Goal: Information Seeking & Learning: Find specific fact

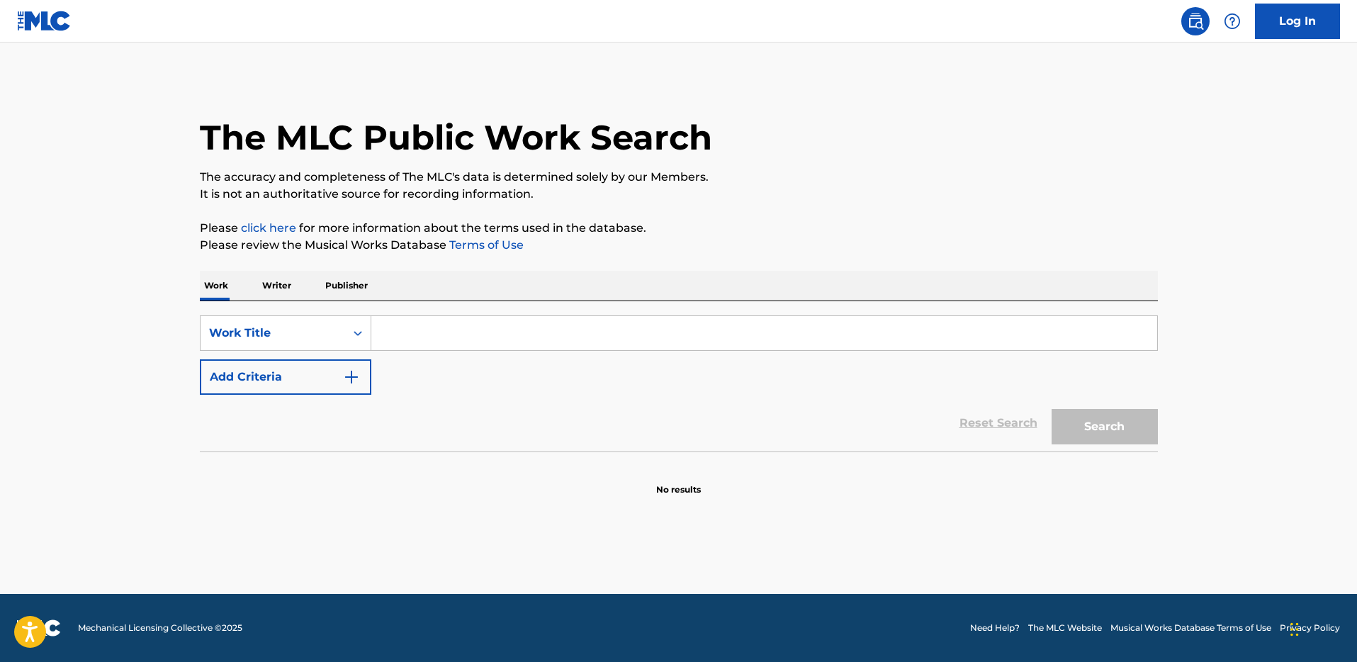
click at [627, 327] on input "Search Form" at bounding box center [764, 333] width 786 height 34
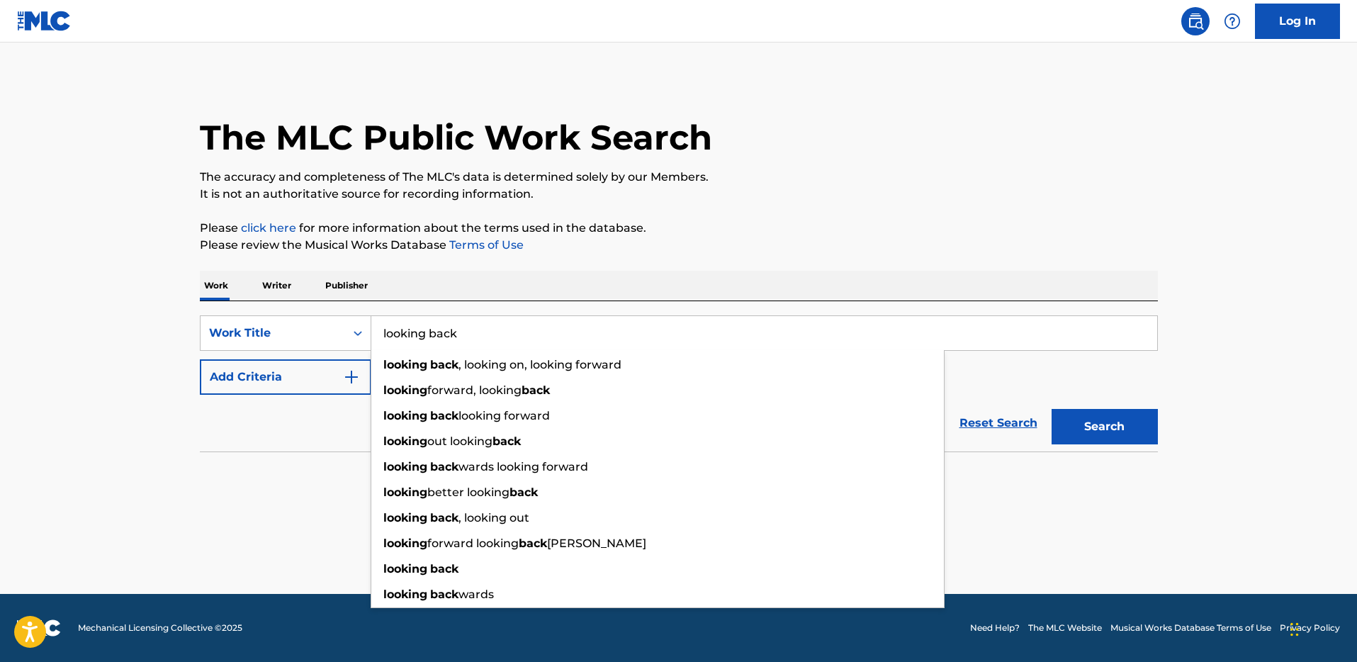
type input "looking back"
click at [277, 375] on button "Add Criteria" at bounding box center [285, 376] width 171 height 35
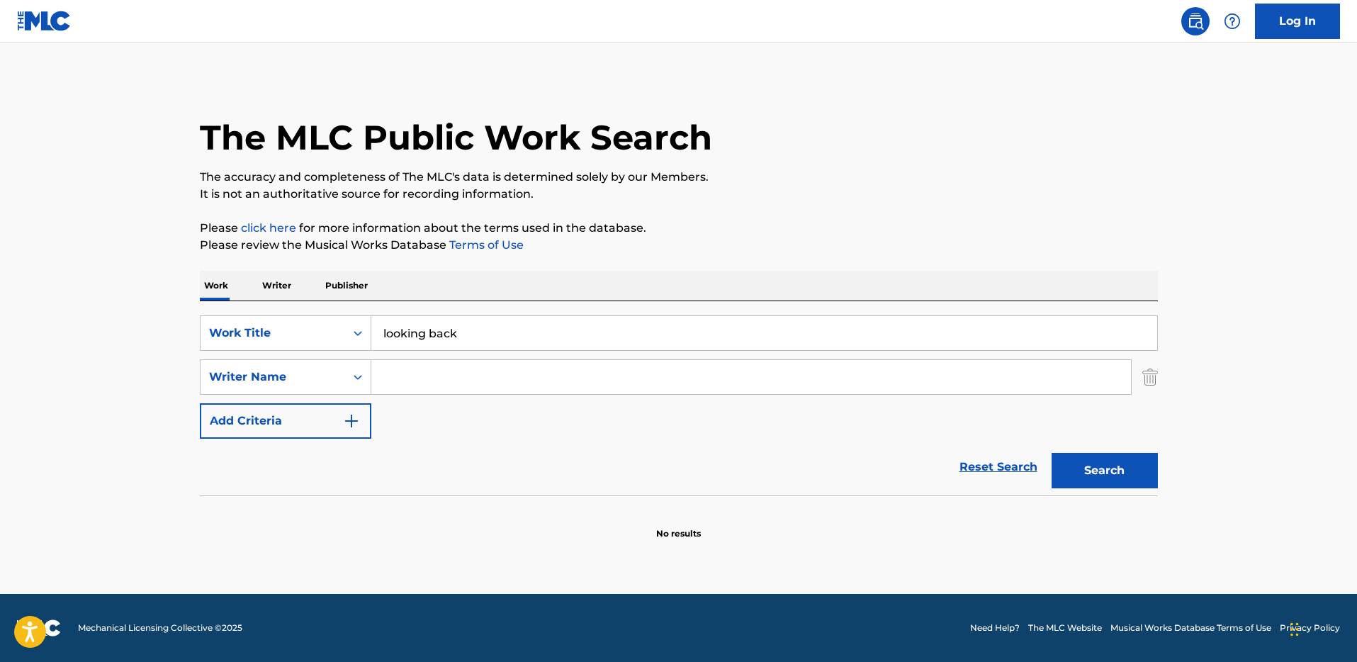
click at [421, 383] on input "Search Form" at bounding box center [751, 377] width 760 height 34
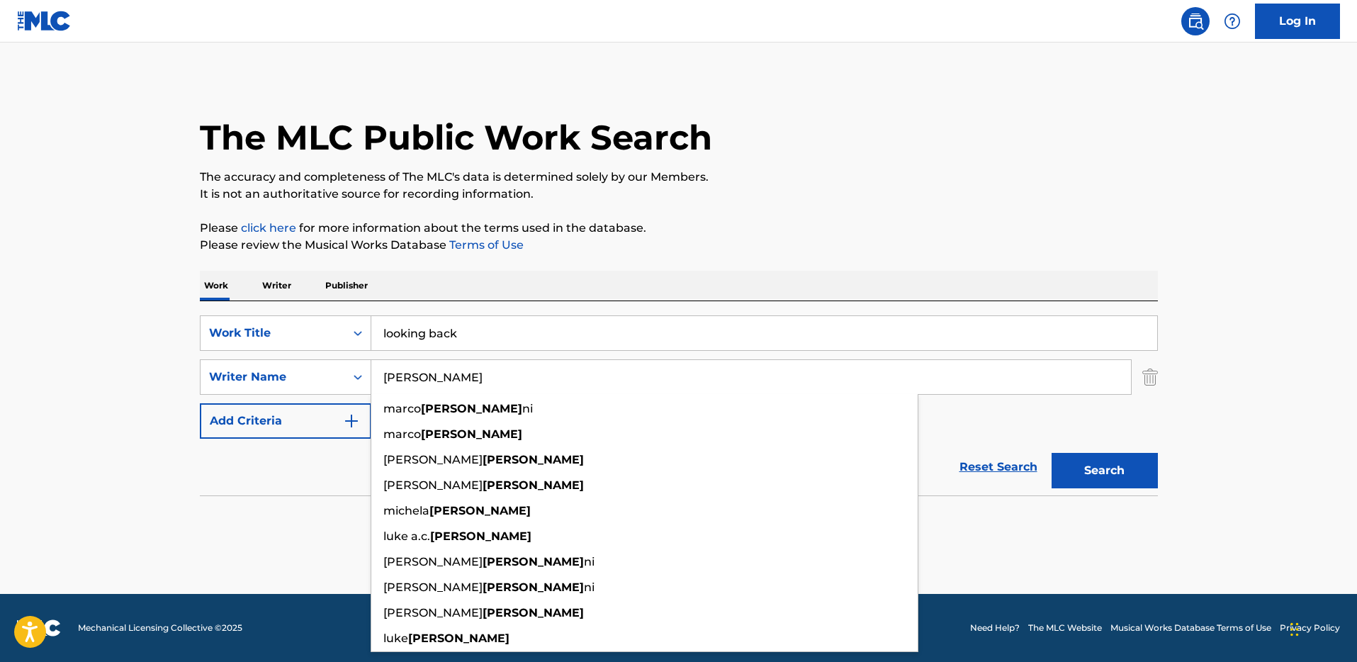
type input "[PERSON_NAME]"
click at [1052, 453] on button "Search" at bounding box center [1105, 470] width 106 height 35
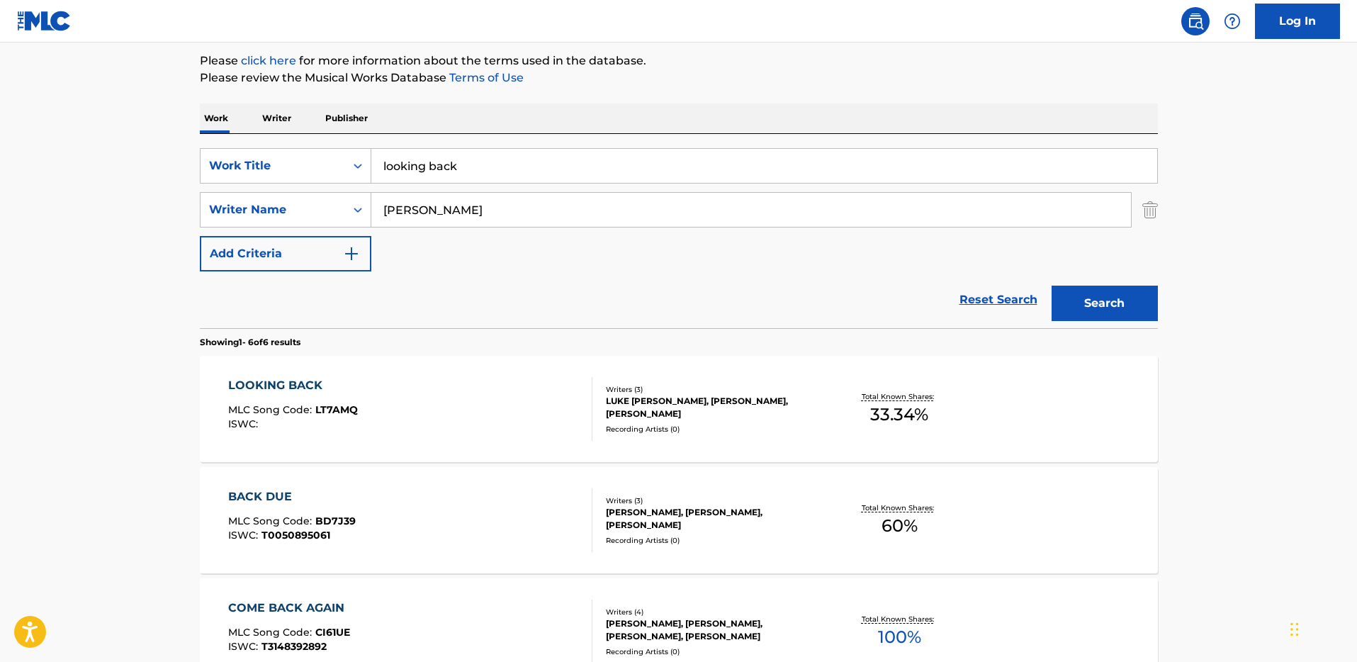
scroll to position [301, 0]
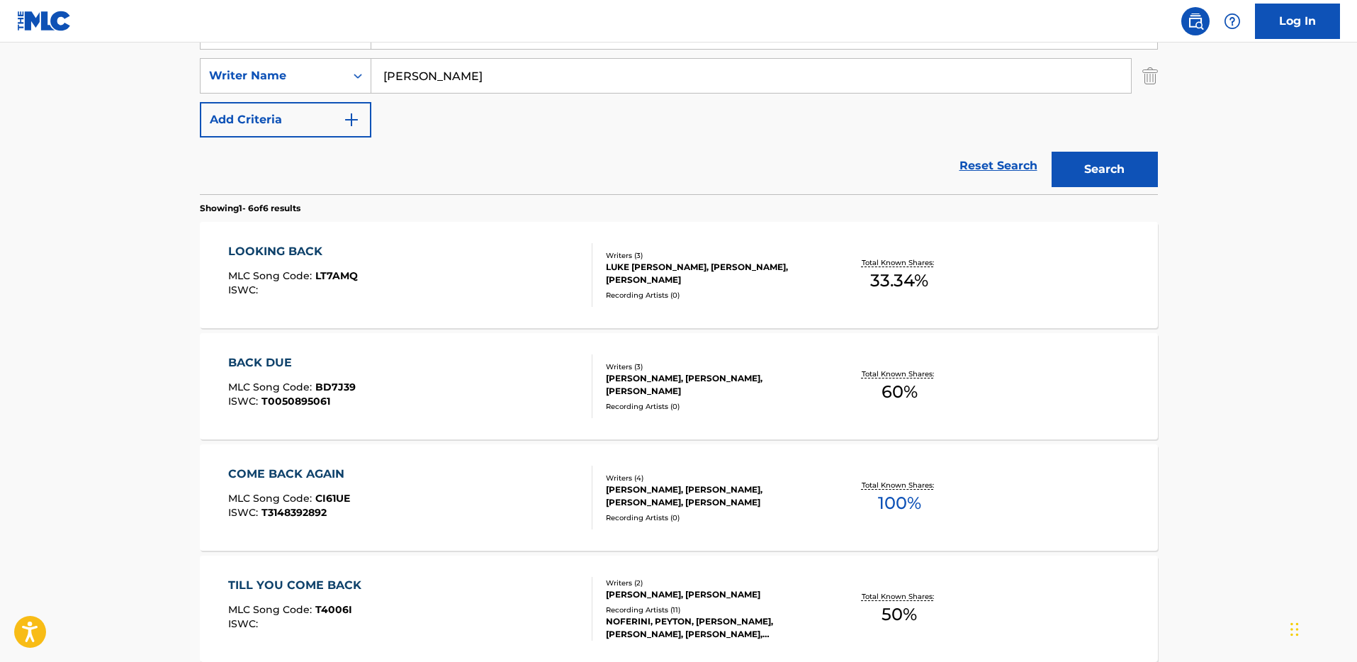
click at [295, 259] on div "LOOKING BACK" at bounding box center [293, 251] width 130 height 17
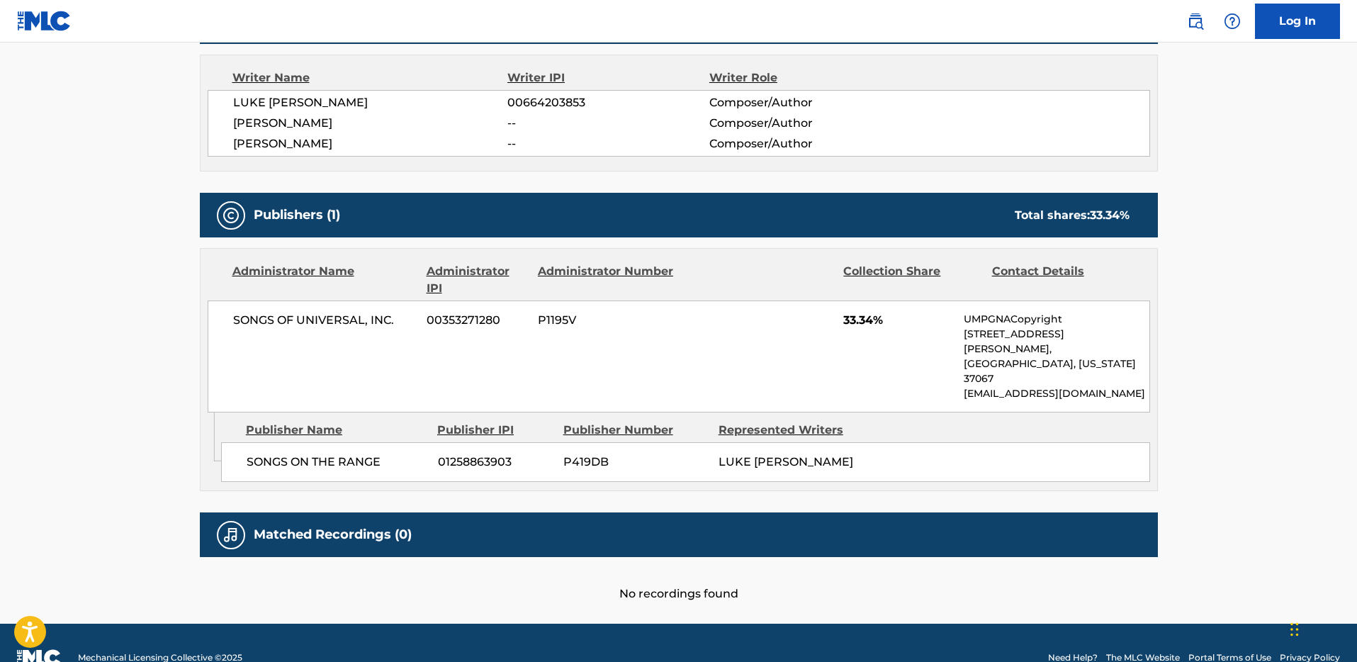
scroll to position [206, 0]
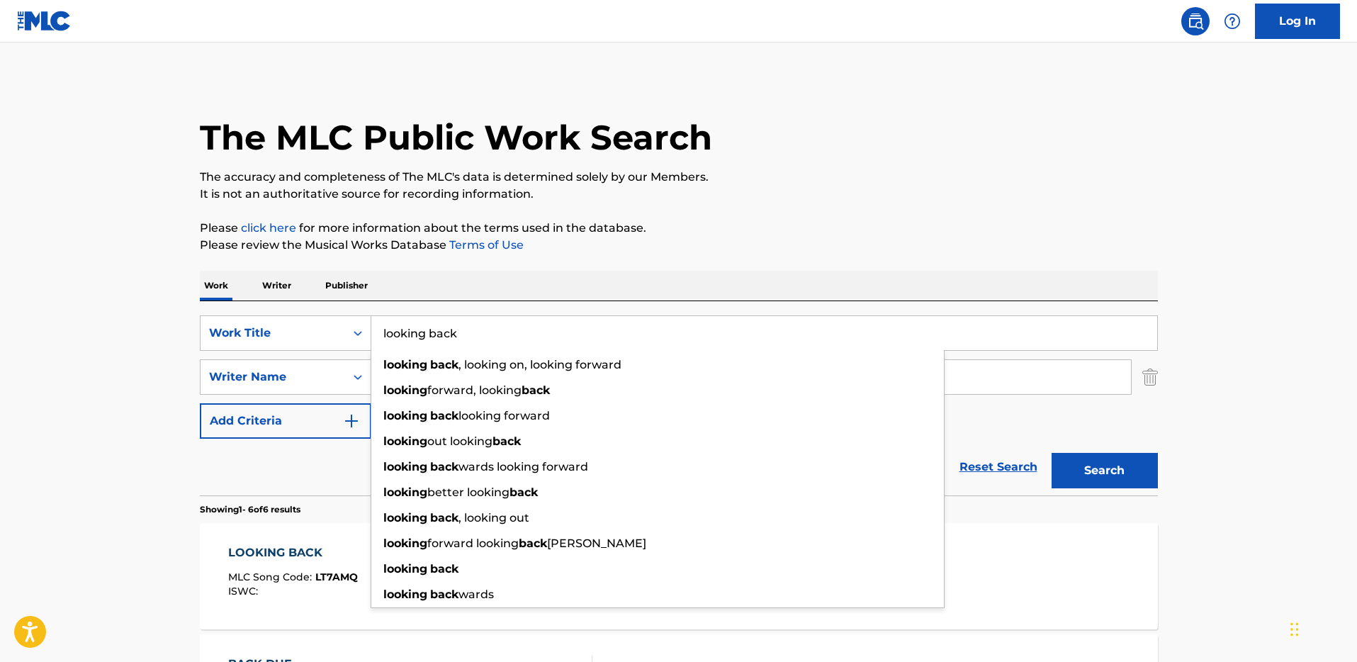
drag, startPoint x: 536, startPoint y: 332, endPoint x: 312, endPoint y: 303, distance: 225.7
click at [312, 304] on div "SearchWithCriteria3dde826a-e4b6-44e4-8652-9da851ed9797 Work Title looking back …" at bounding box center [679, 398] width 958 height 194
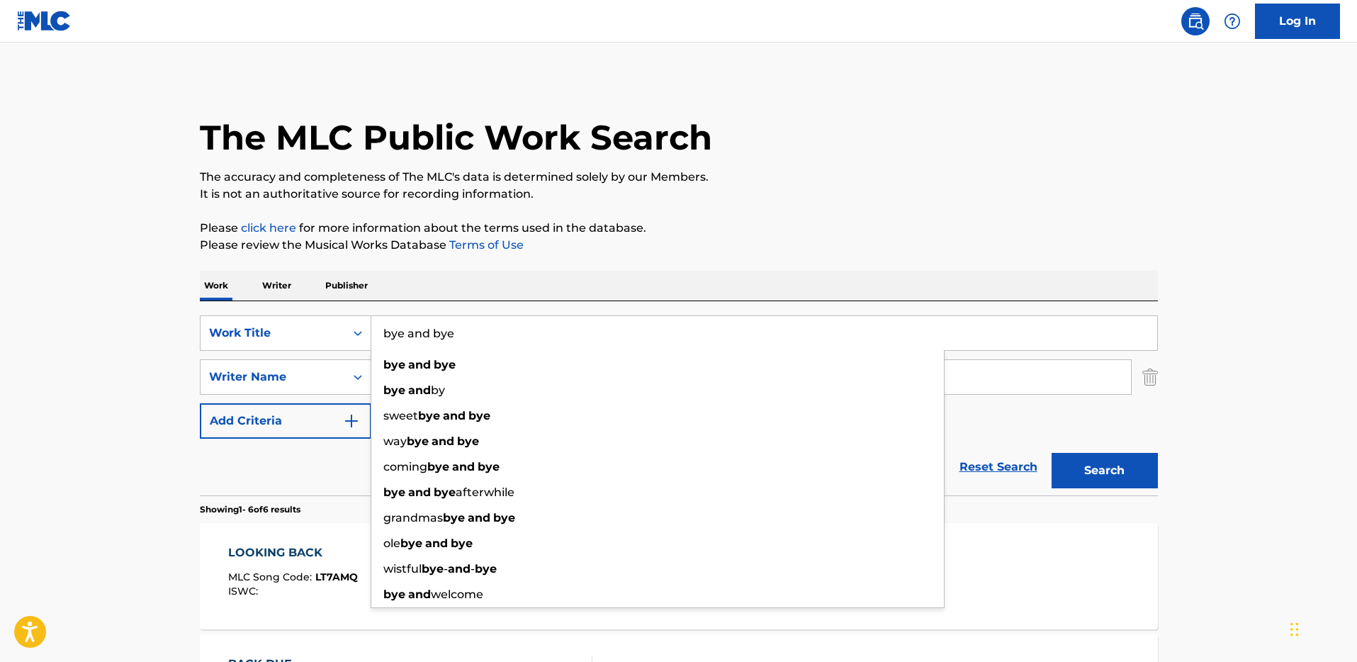
type input "bye and bye"
click at [1052, 453] on button "Search" at bounding box center [1105, 470] width 106 height 35
click at [951, 238] on p "Please review the Musical Works Database Terms of Use" at bounding box center [679, 245] width 958 height 17
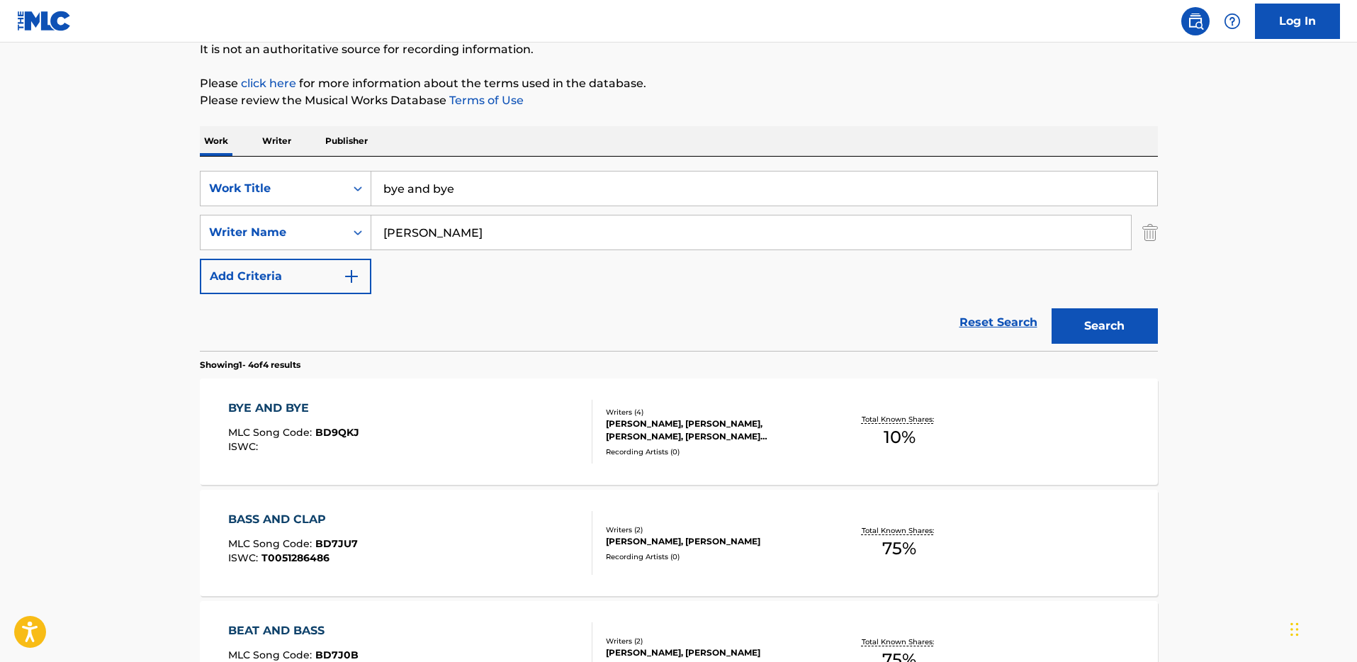
scroll to position [281, 0]
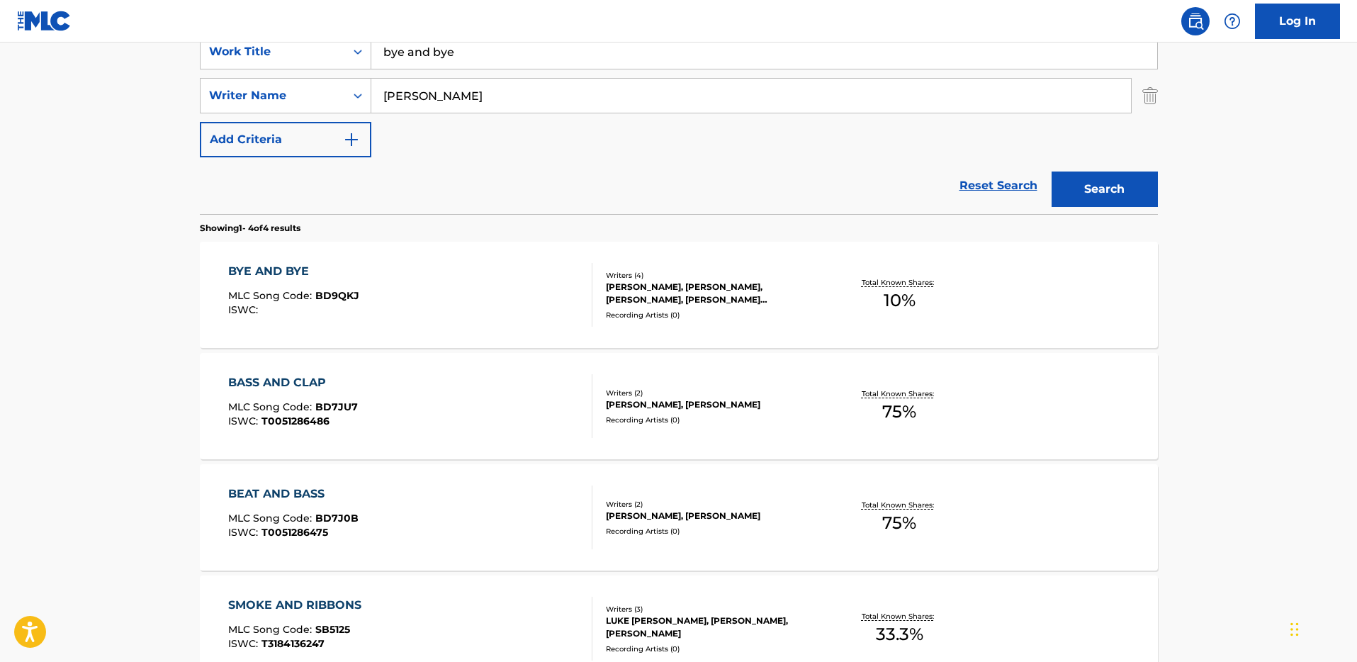
click at [271, 272] on div "BYE AND BYE" at bounding box center [293, 271] width 131 height 17
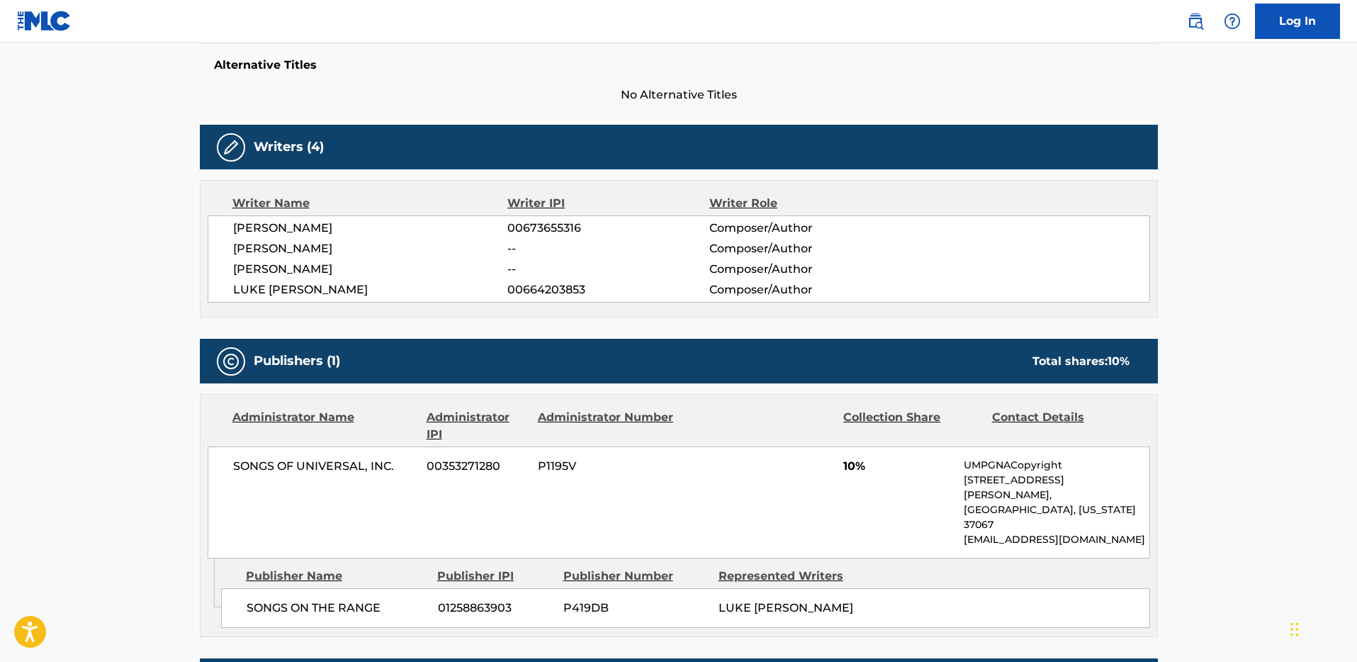
scroll to position [432, 0]
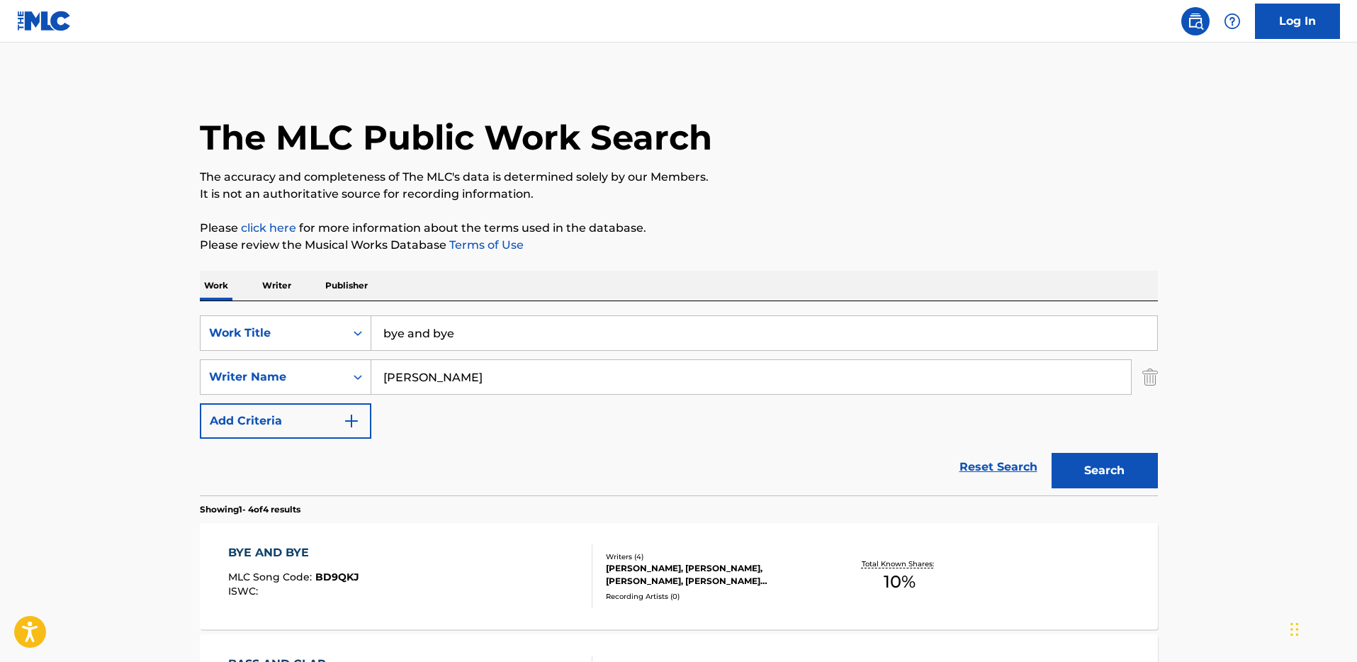
click at [489, 342] on input "bye and bye" at bounding box center [764, 333] width 786 height 34
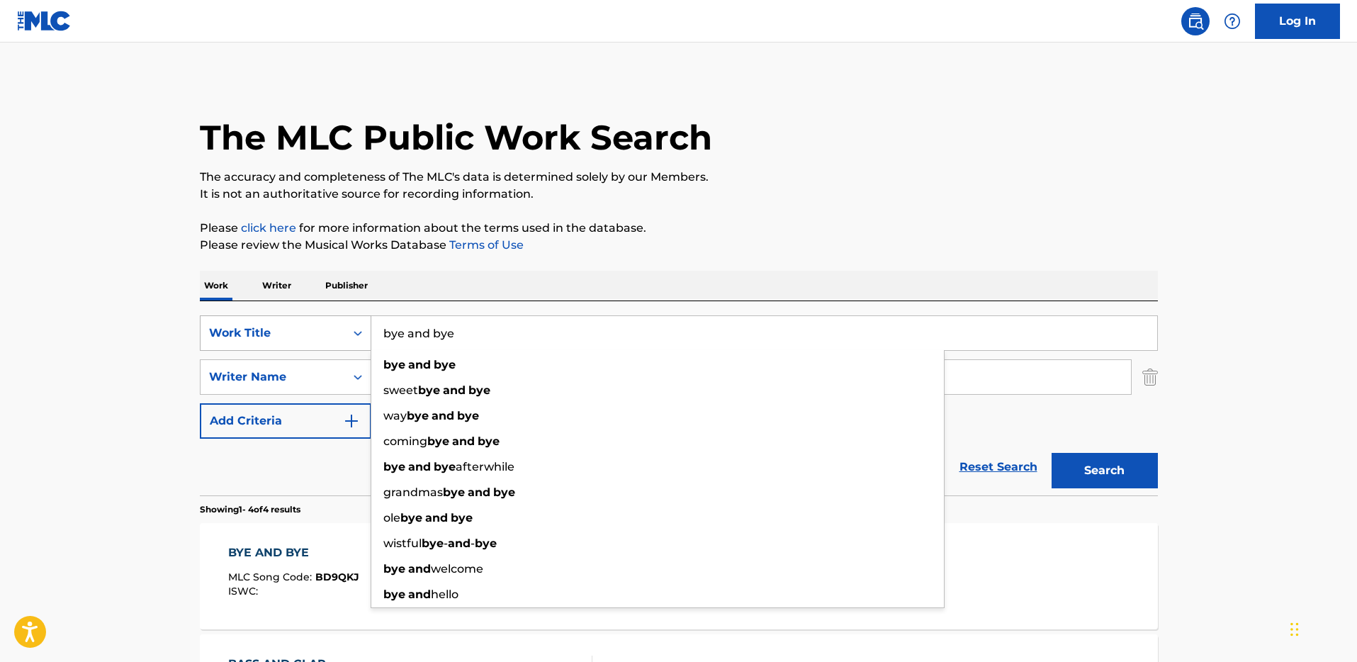
drag, startPoint x: 487, startPoint y: 340, endPoint x: 327, endPoint y: 316, distance: 161.2
click at [327, 316] on div "SearchWithCriteria3dde826a-e4b6-44e4-8652-9da851ed9797 Work Title bye and bye b…" at bounding box center [679, 332] width 958 height 35
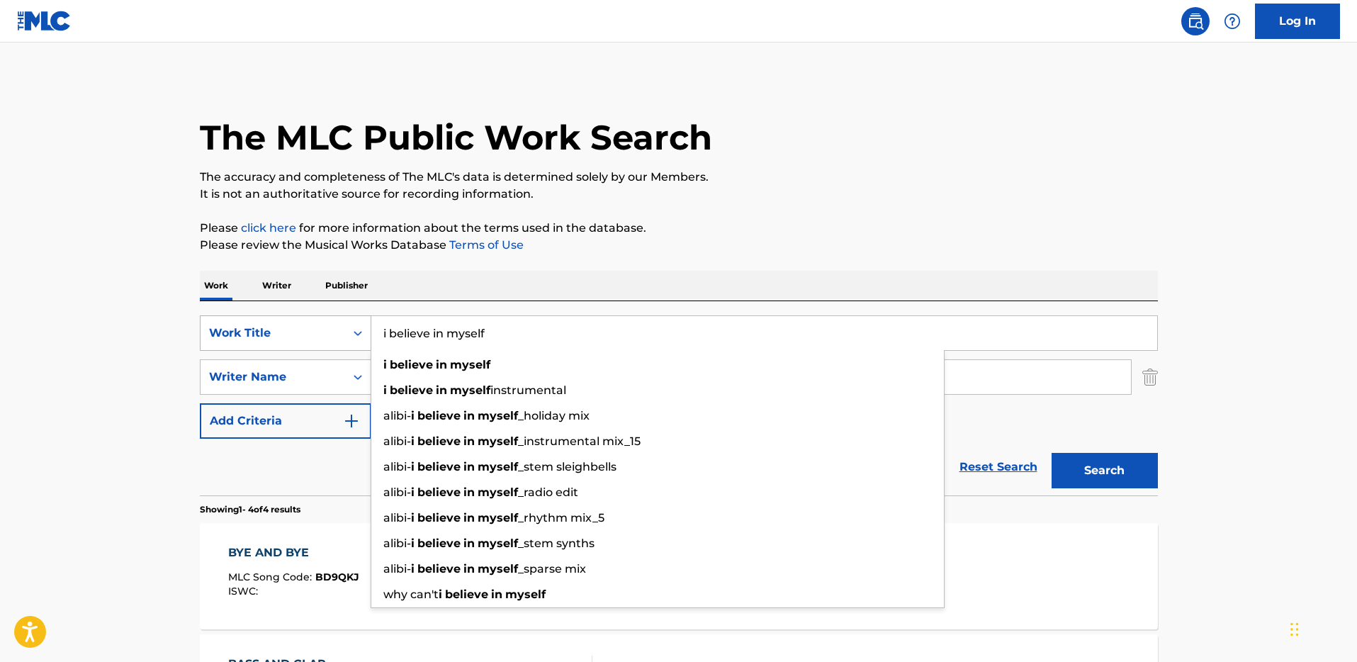
type input "i believe in myself"
click at [1052, 453] on button "Search" at bounding box center [1105, 470] width 106 height 35
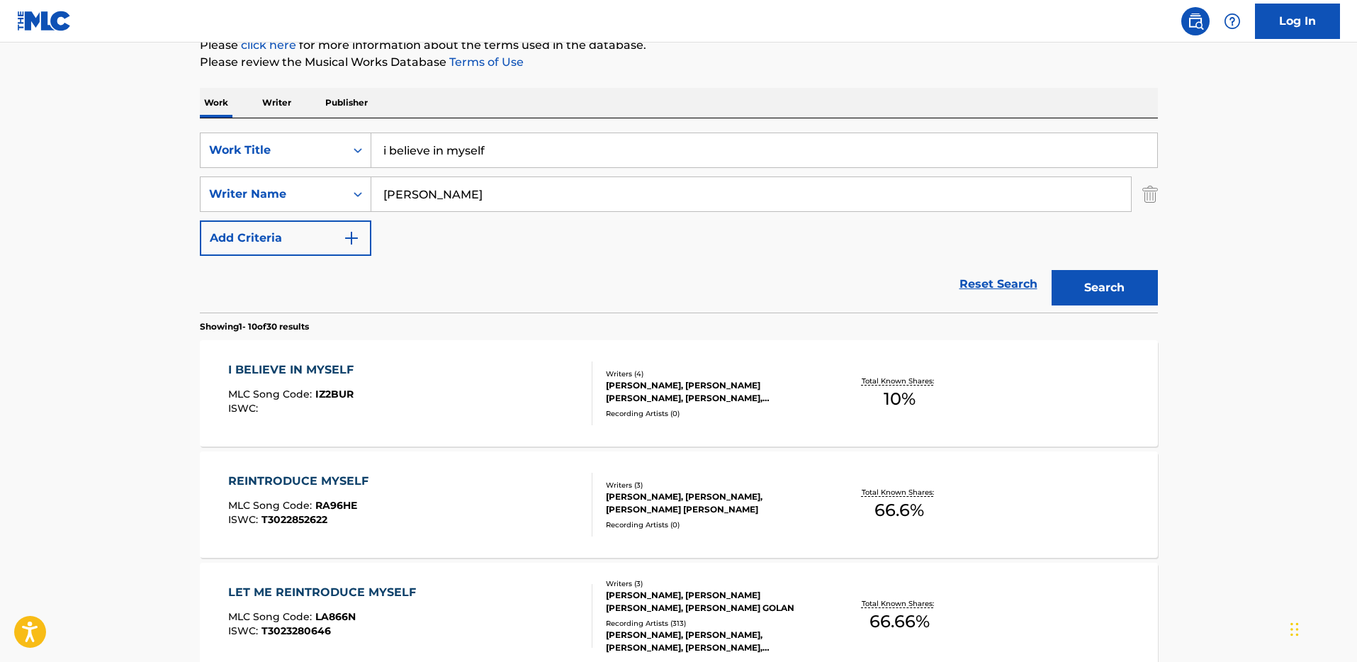
scroll to position [117, 0]
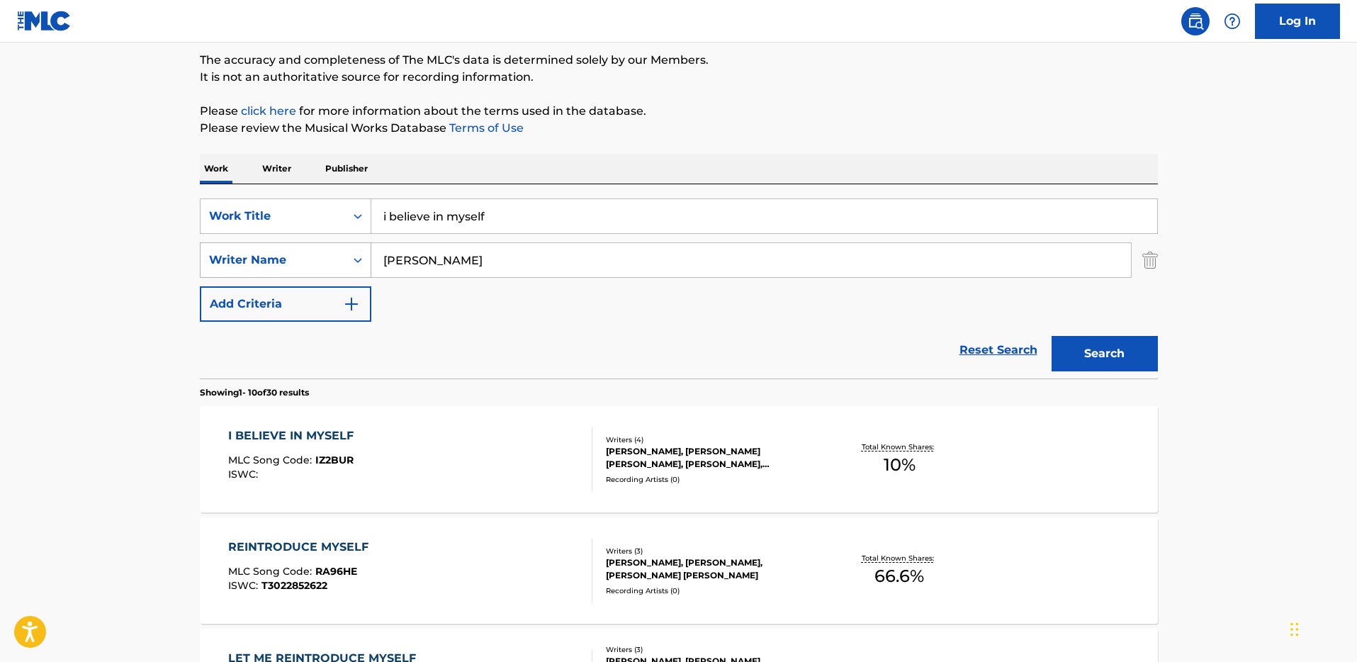
drag, startPoint x: 380, startPoint y: 257, endPoint x: 318, endPoint y: 250, distance: 62.1
click at [318, 250] on div "SearchWithCriteriae40b7884-32d1-4f80-aabb-c04b1f881921 Writer Name [PERSON_NAME]" at bounding box center [679, 259] width 958 height 35
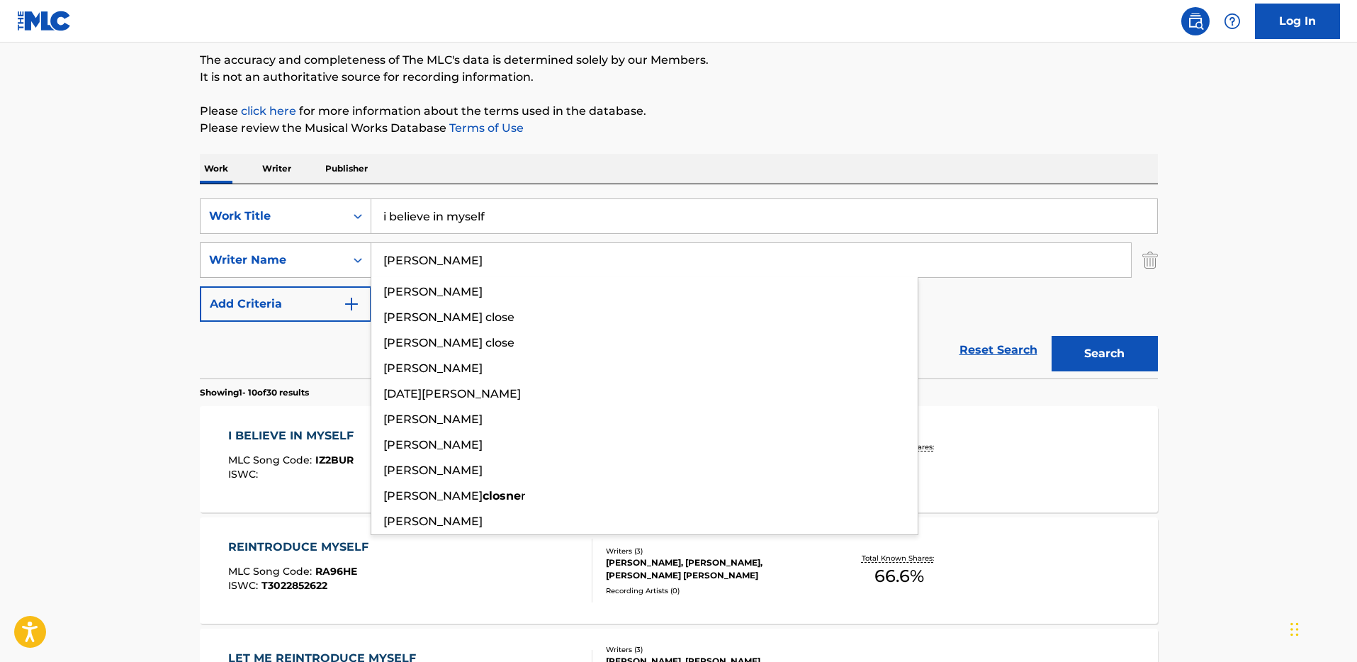
type input "[PERSON_NAME]"
click at [1052, 336] on button "Search" at bounding box center [1105, 353] width 106 height 35
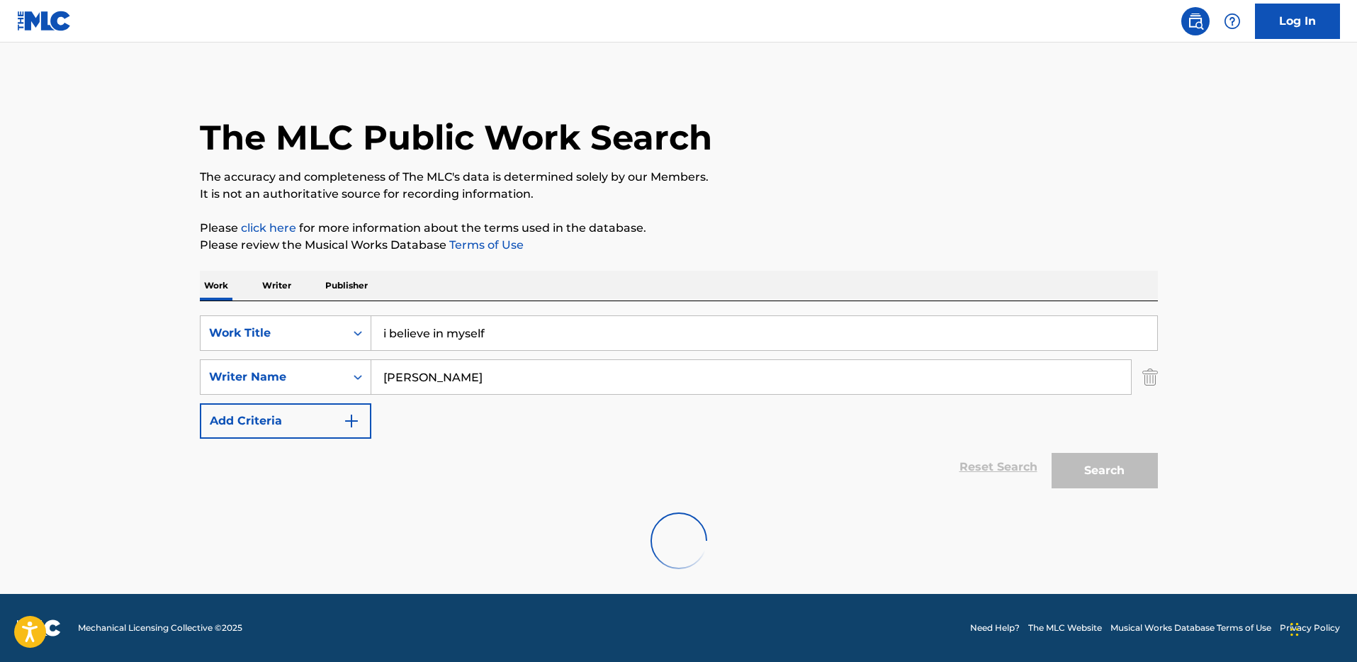
scroll to position [0, 0]
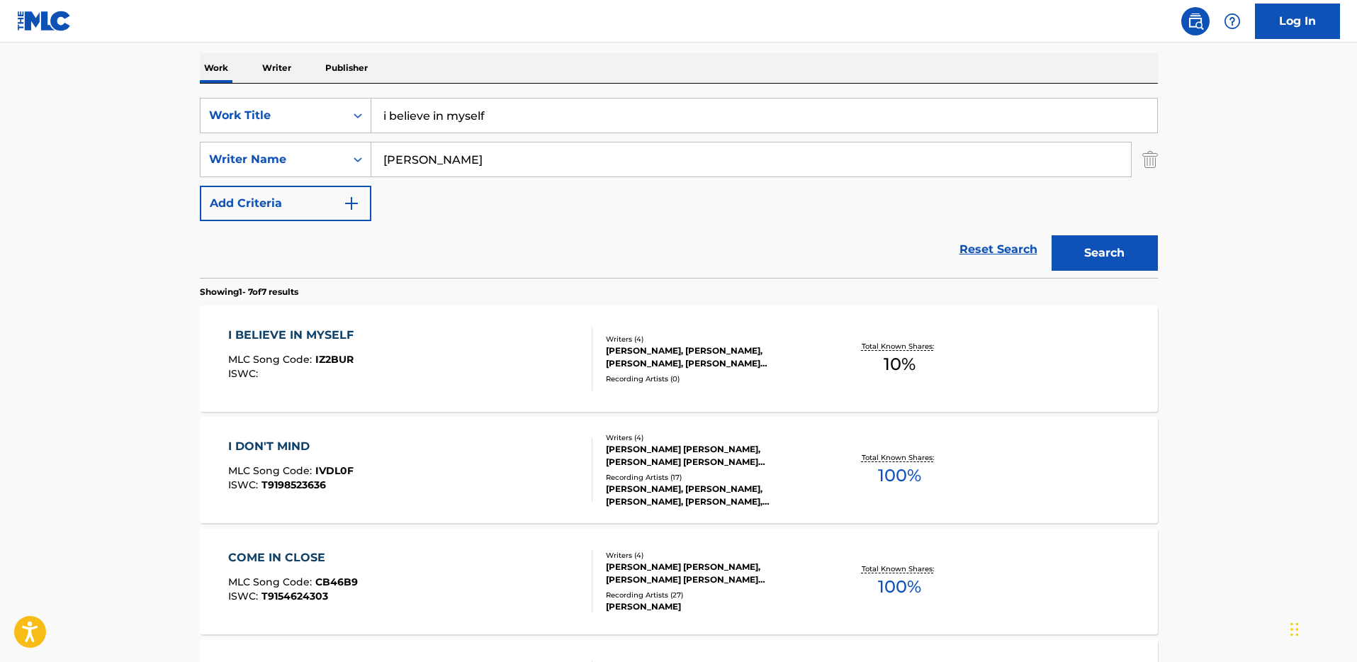
scroll to position [300, 0]
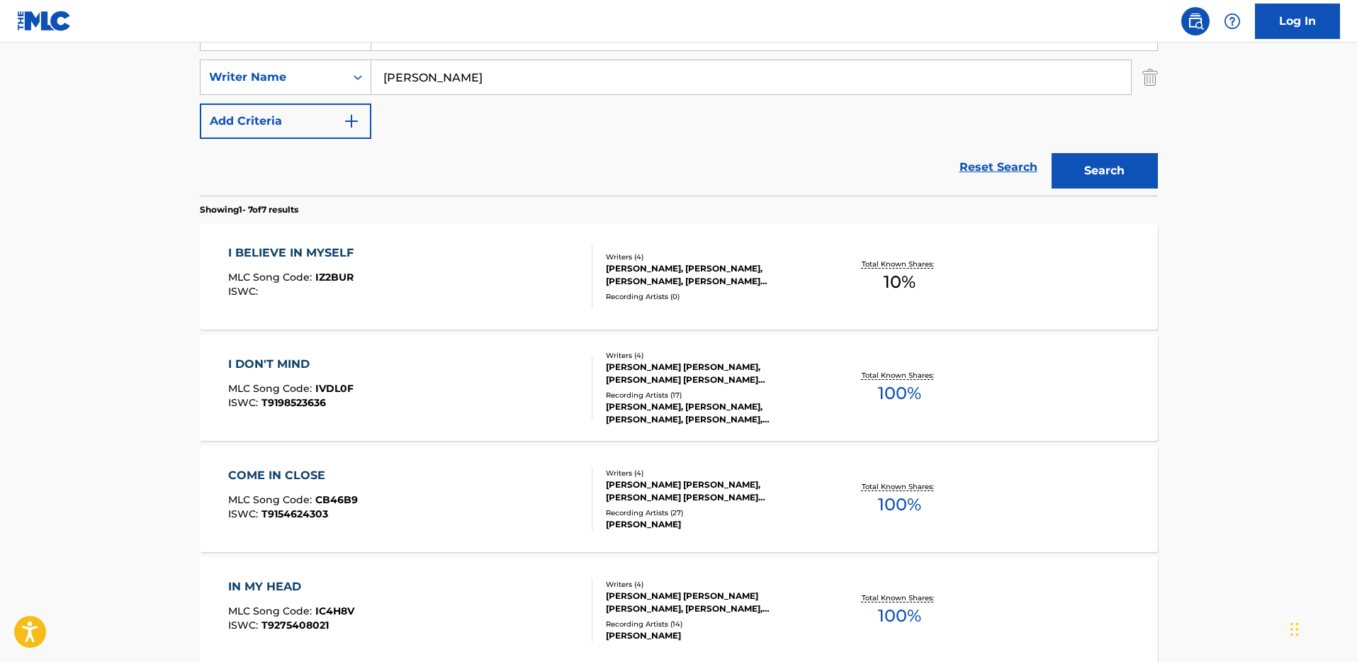
click at [154, 277] on main "The MLC Public Work Search The accuracy and completeness of The MLC's data is d…" at bounding box center [678, 407] width 1357 height 1328
click at [145, 334] on main "The MLC Public Work Search The accuracy and completeness of The MLC's data is d…" at bounding box center [678, 407] width 1357 height 1328
click at [262, 354] on div "I DON'T MIND MLC Song Code : IVDL0F ISWC : T9198523636 Writers ( 4 ) [PERSON_NA…" at bounding box center [679, 387] width 958 height 106
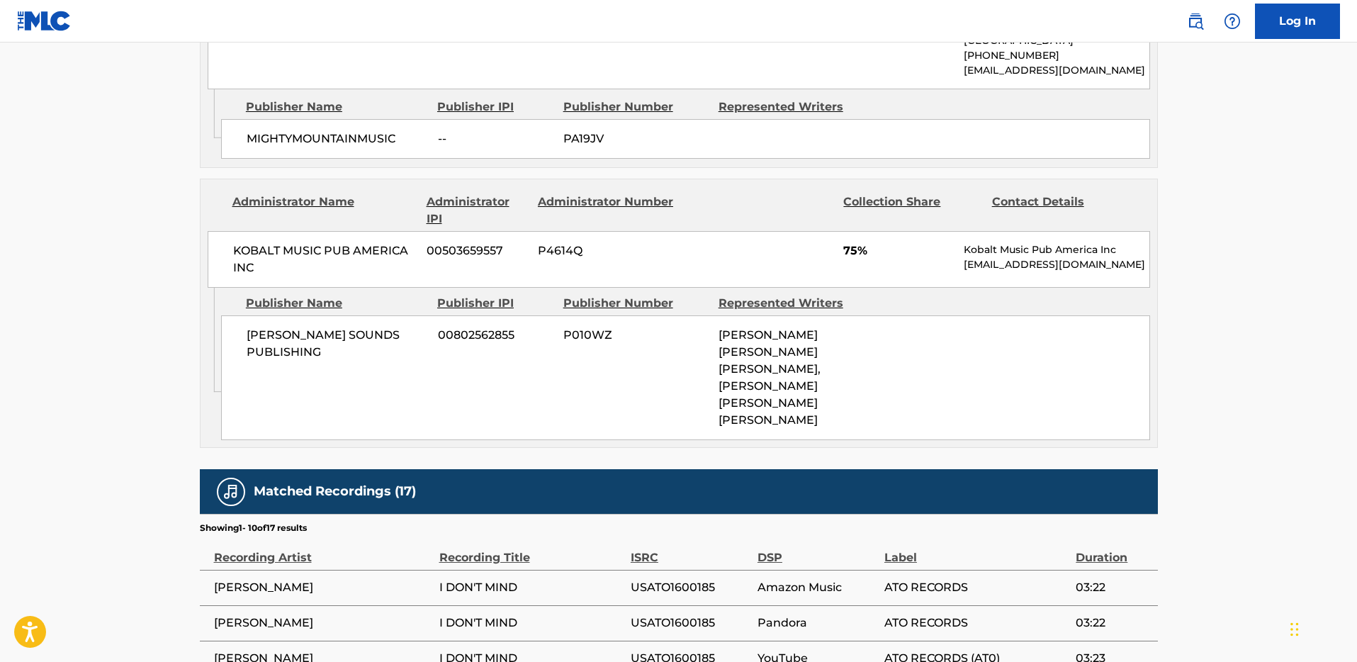
scroll to position [572, 0]
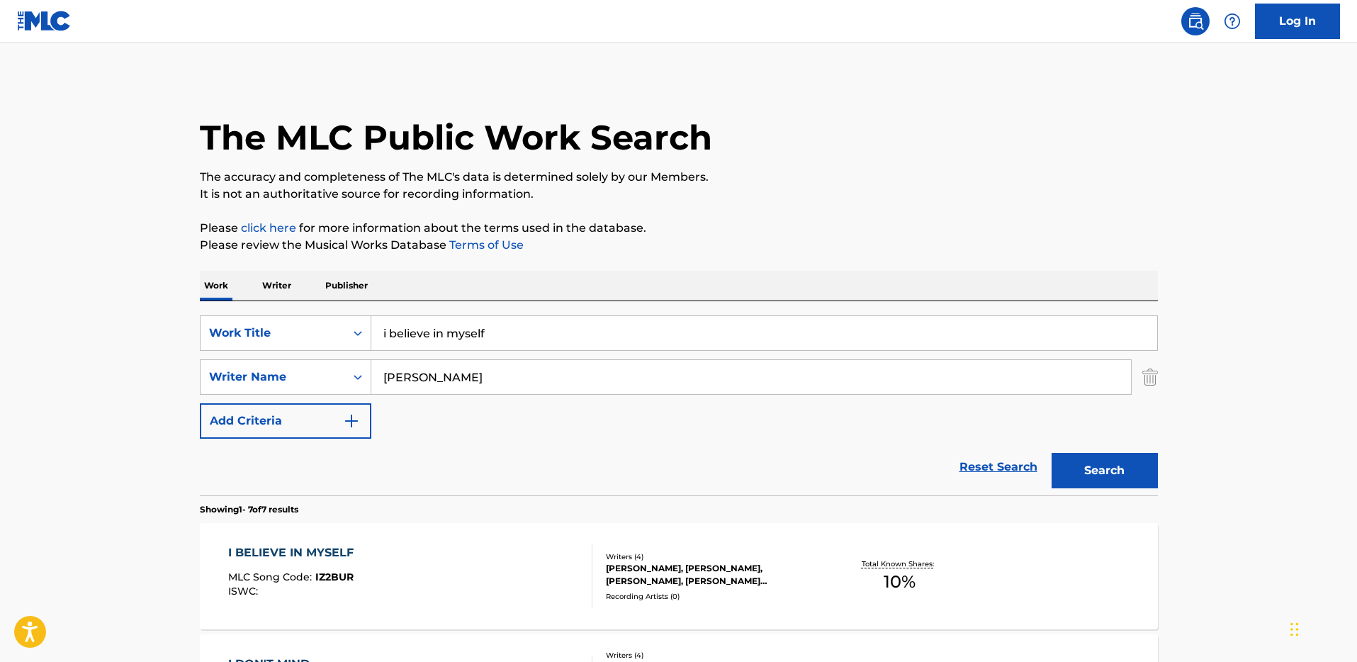
drag, startPoint x: 527, startPoint y: 339, endPoint x: 308, endPoint y: 278, distance: 227.8
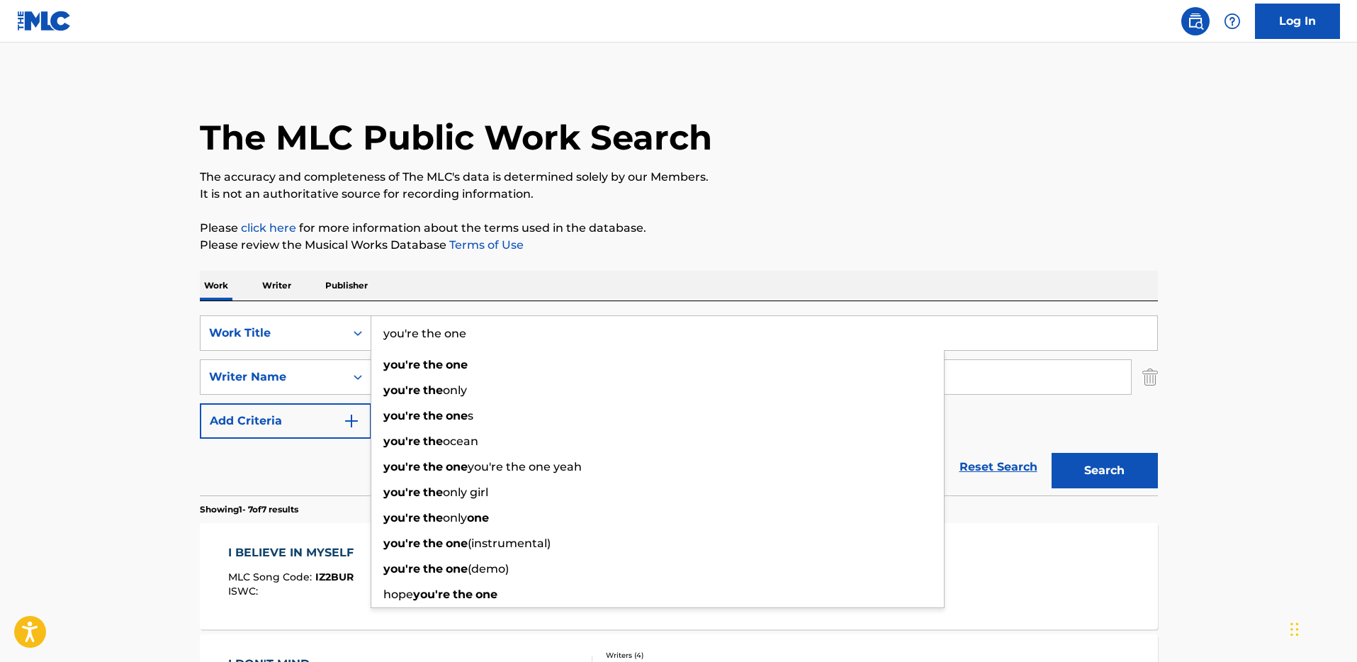
type input "you're the one"
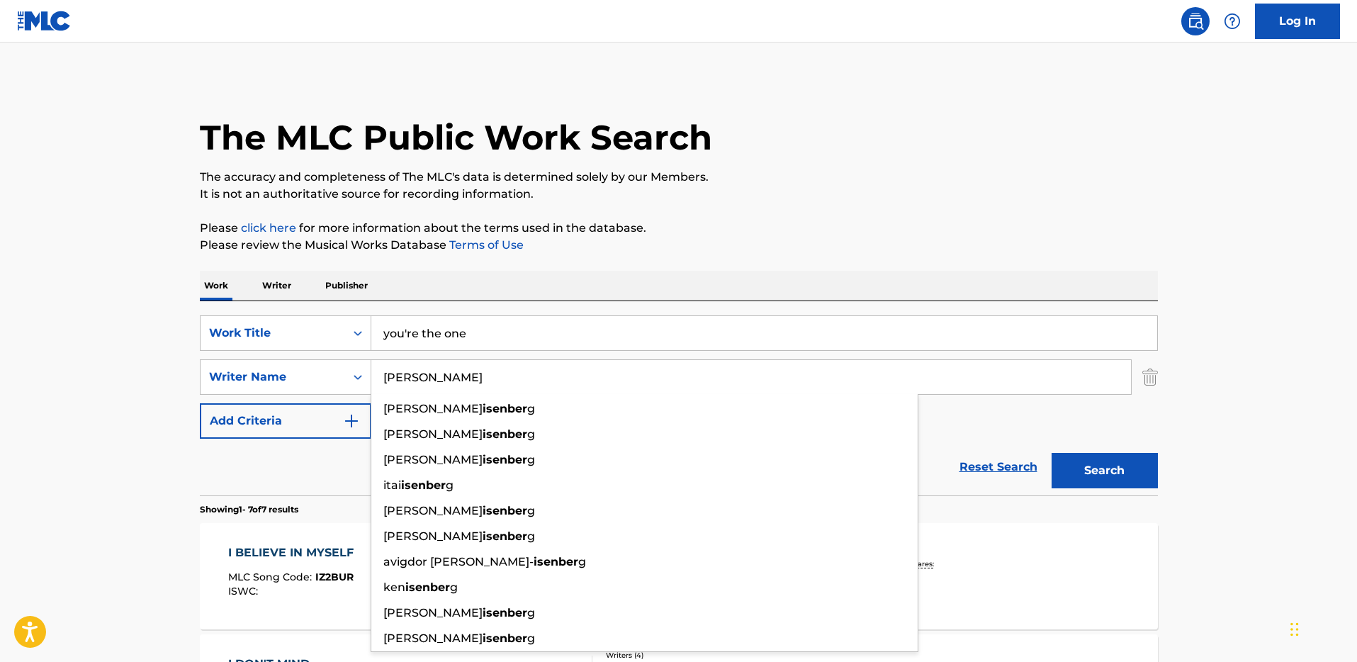
type input "[PERSON_NAME]"
click at [1052, 453] on button "Search" at bounding box center [1105, 470] width 106 height 35
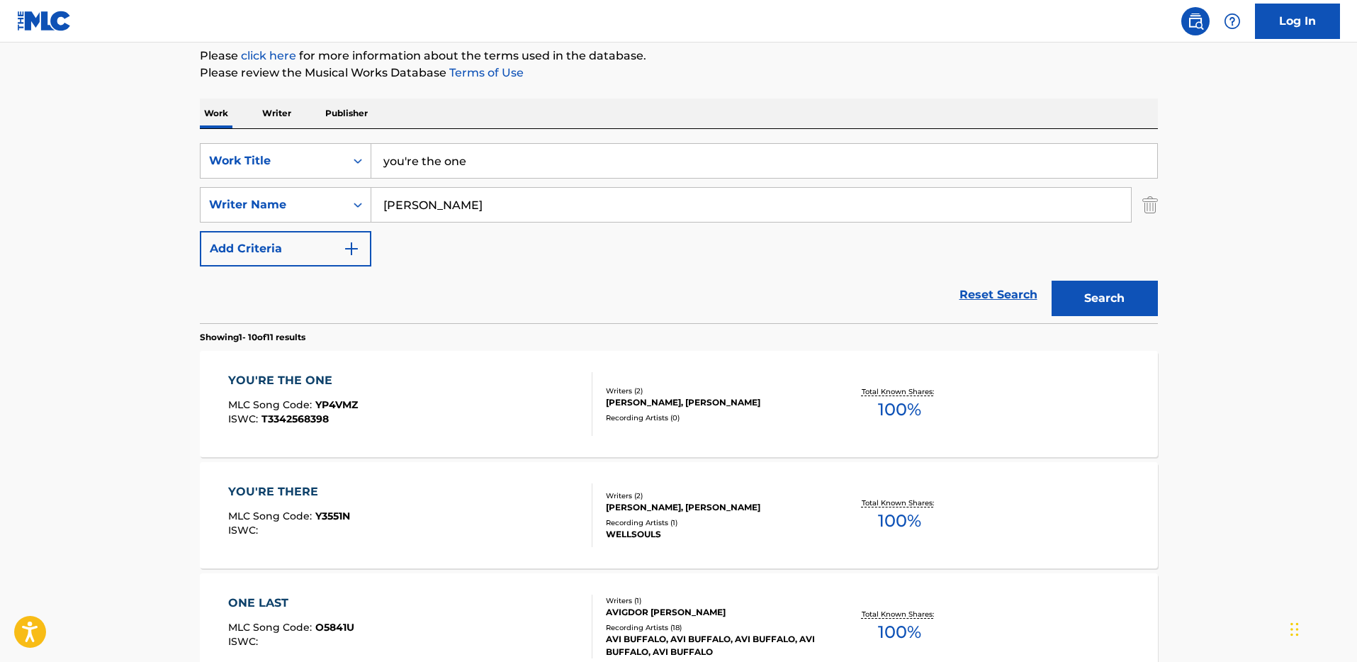
scroll to position [301, 0]
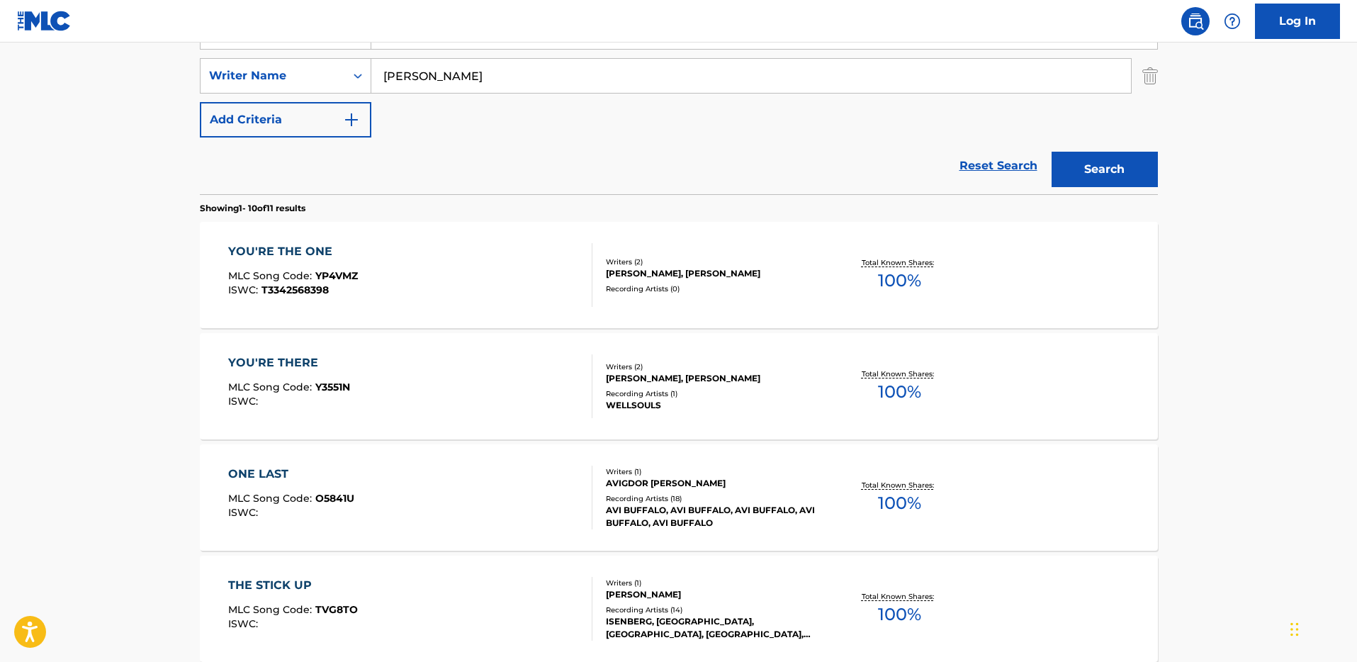
click at [278, 258] on div "YOU'RE THE ONE" at bounding box center [293, 251] width 130 height 17
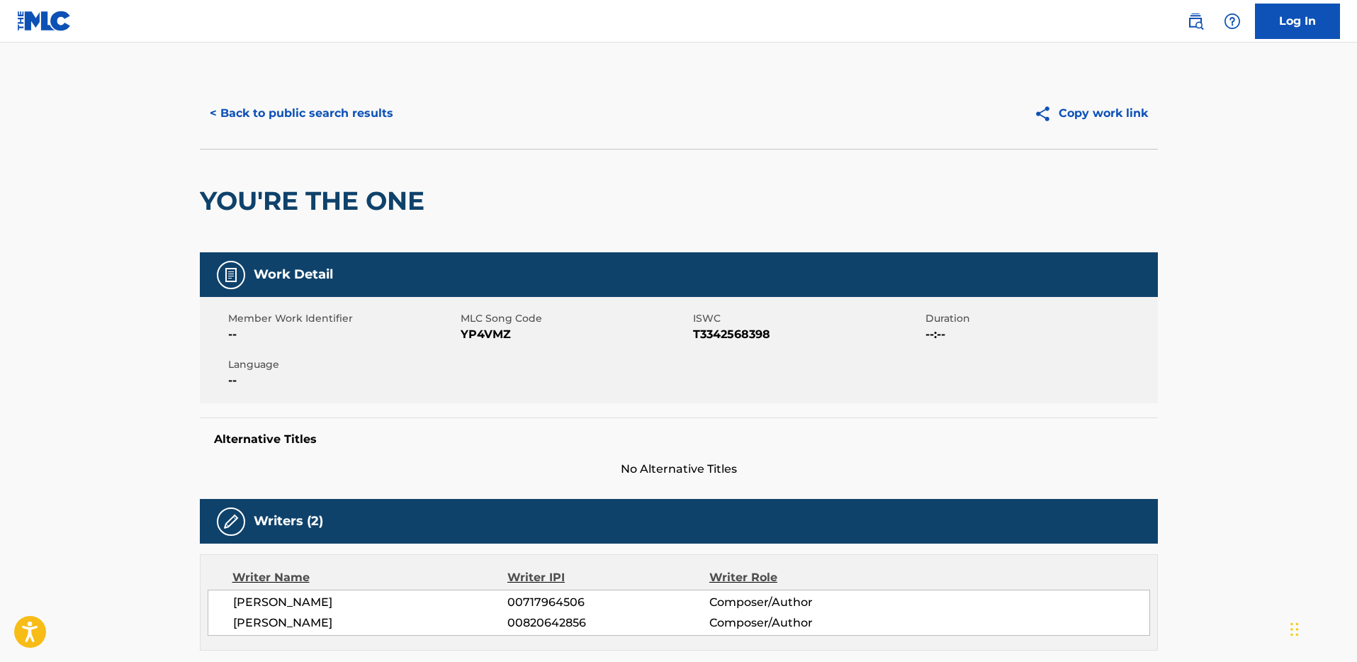
click at [287, 106] on button "< Back to public search results" at bounding box center [301, 113] width 203 height 35
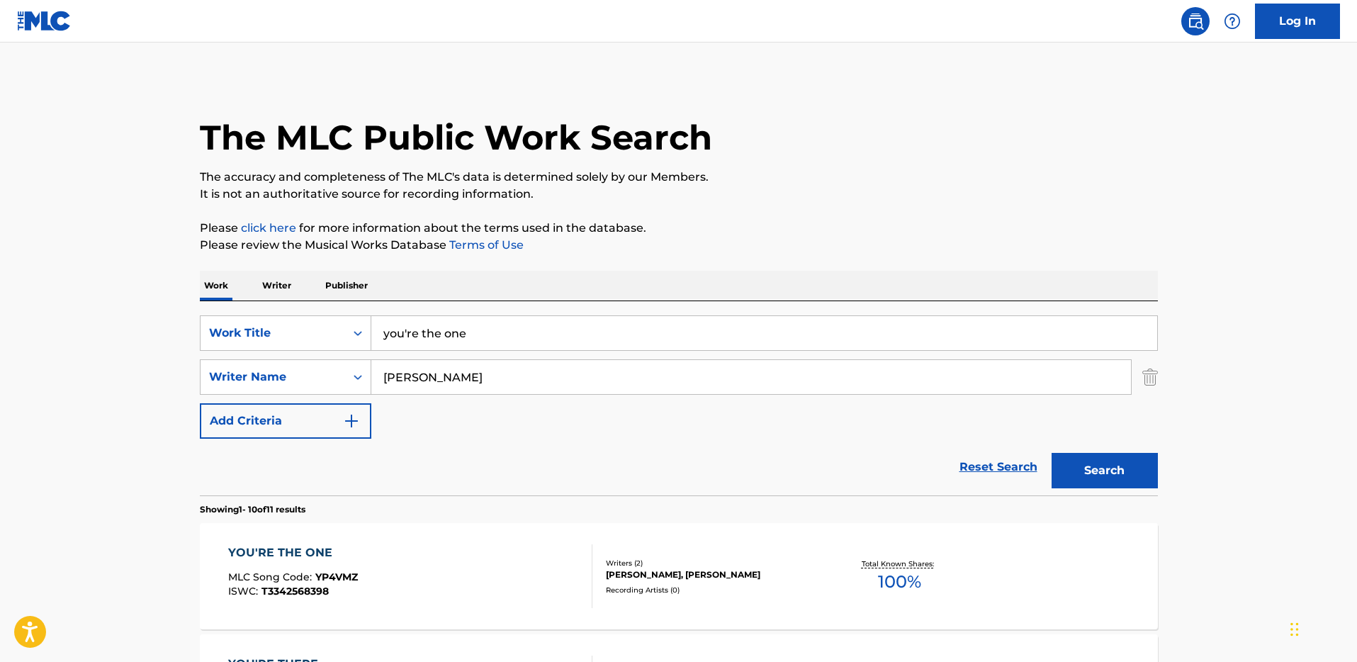
drag, startPoint x: 482, startPoint y: 339, endPoint x: 384, endPoint y: 305, distance: 103.3
click at [383, 310] on div "SearchWithCriteria3dde826a-e4b6-44e4-8652-9da851ed9797 Work Title you're the on…" at bounding box center [679, 398] width 958 height 194
click at [429, 334] on input "wild eye [PERSON_NAME]" at bounding box center [764, 333] width 786 height 34
type input "wild eyed [PERSON_NAME]"
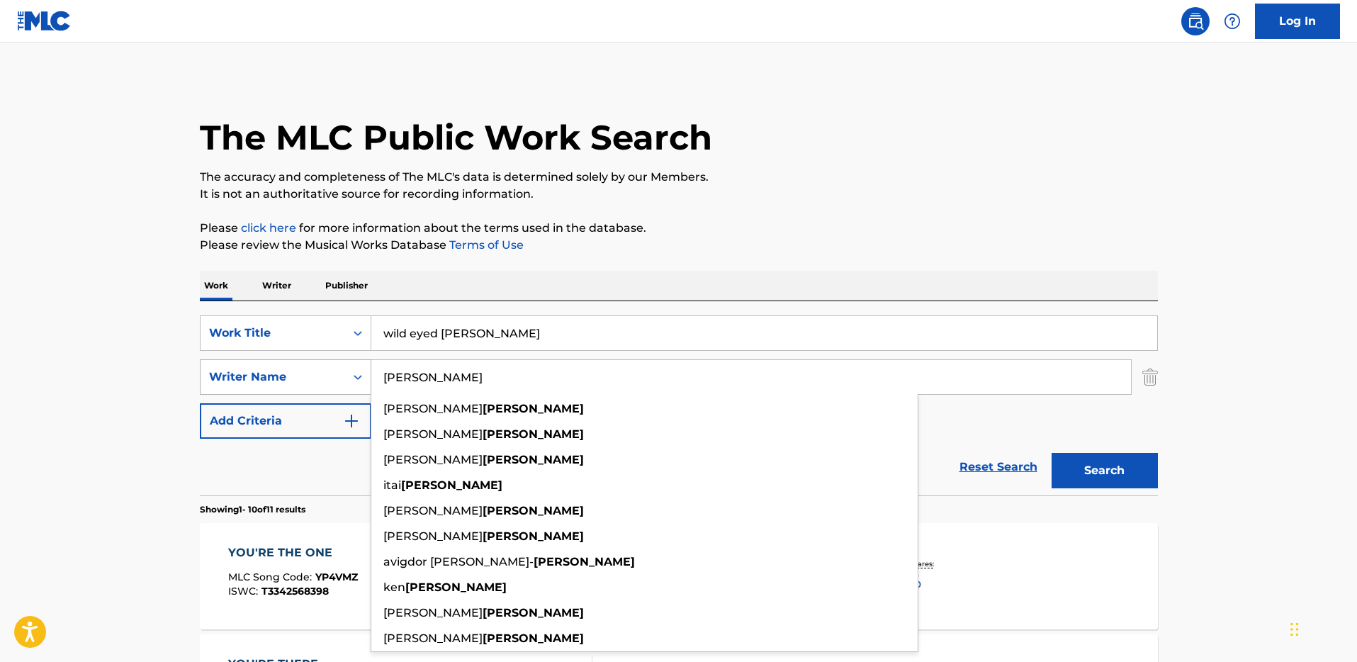
drag, startPoint x: 449, startPoint y: 379, endPoint x: 315, endPoint y: 367, distance: 134.5
click at [315, 367] on div "SearchWithCriteriae40b7884-32d1-4f80-aabb-c04b1f881921 Writer Name [PERSON_NAME…" at bounding box center [679, 376] width 958 height 35
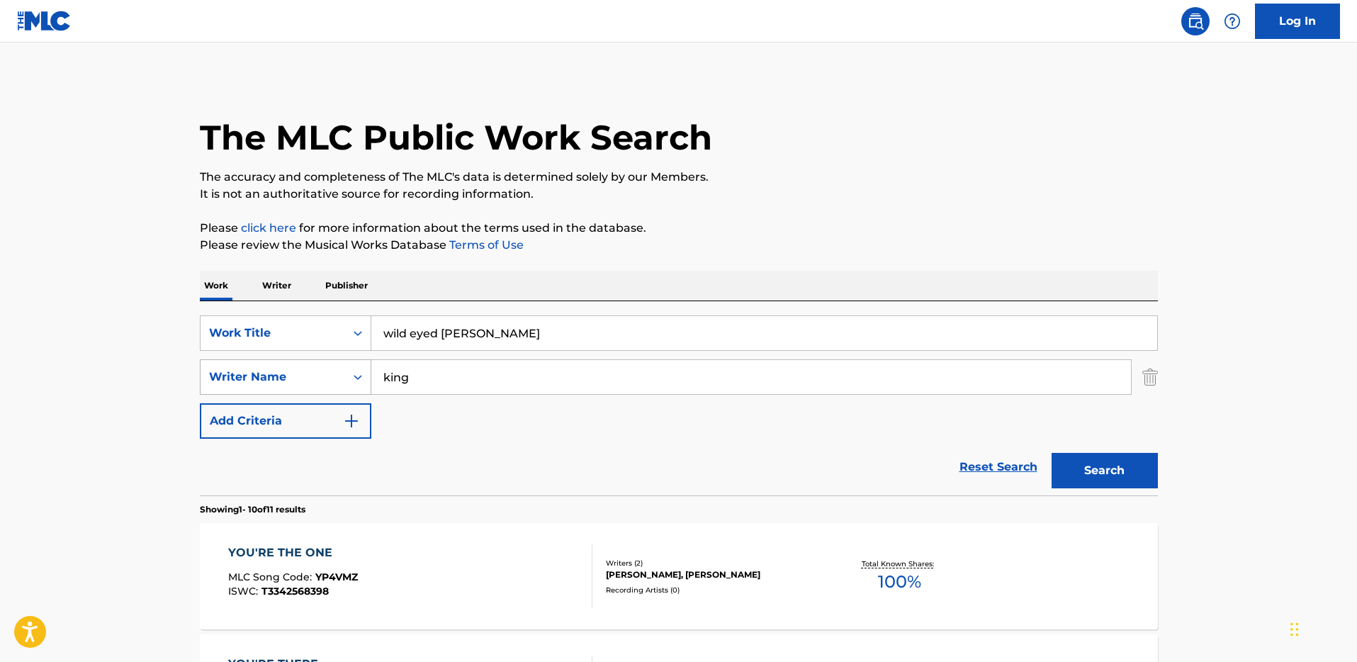
type input "king"
click at [1052, 453] on button "Search" at bounding box center [1105, 470] width 106 height 35
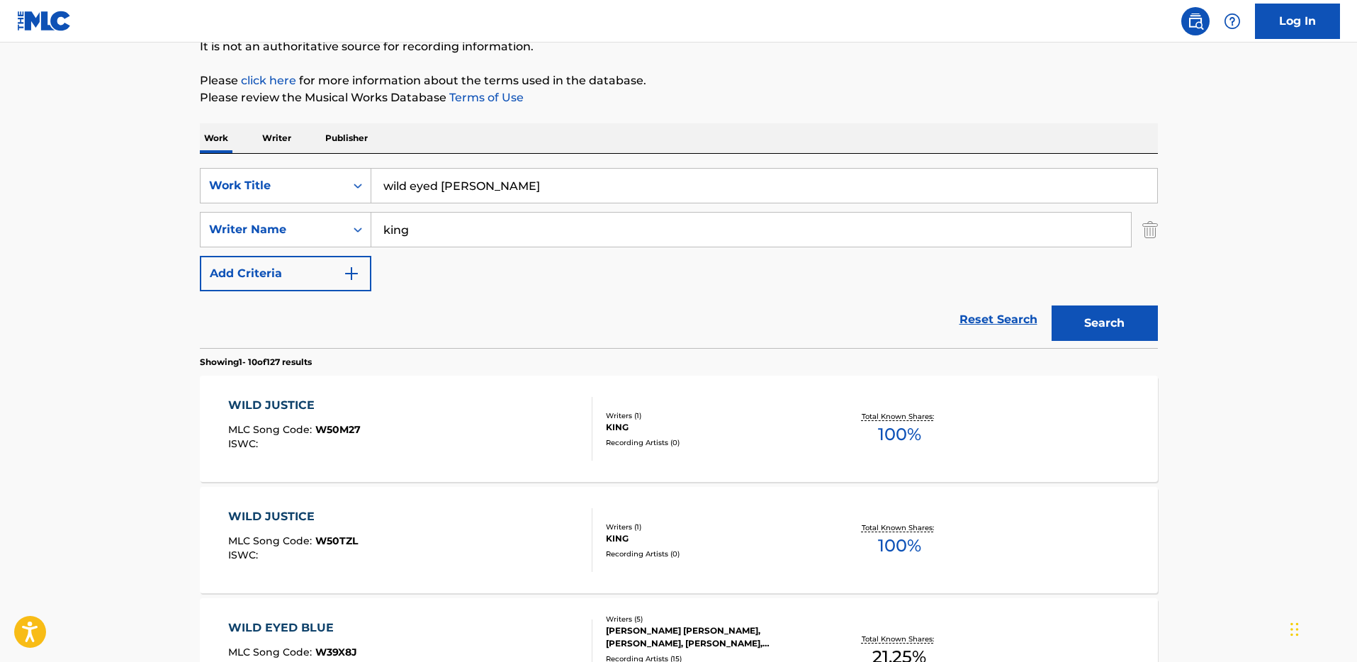
scroll to position [301, 0]
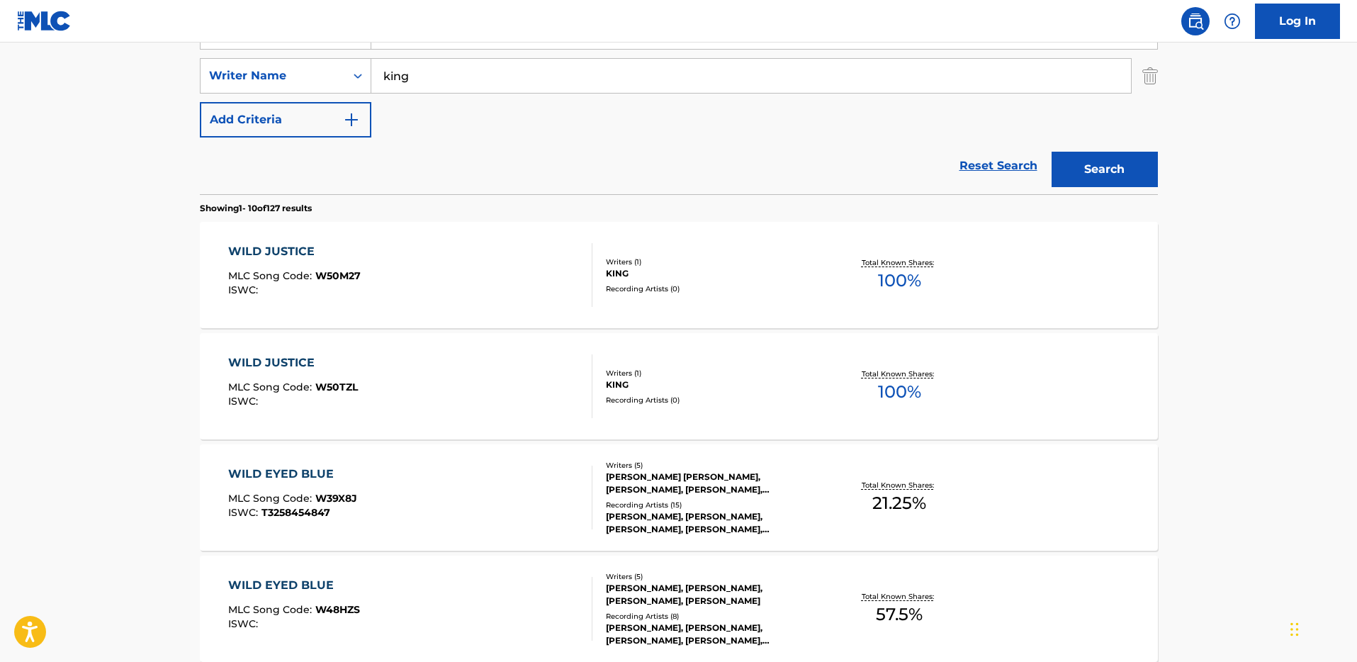
click at [315, 467] on div "WILD EYED BLUE" at bounding box center [292, 474] width 129 height 17
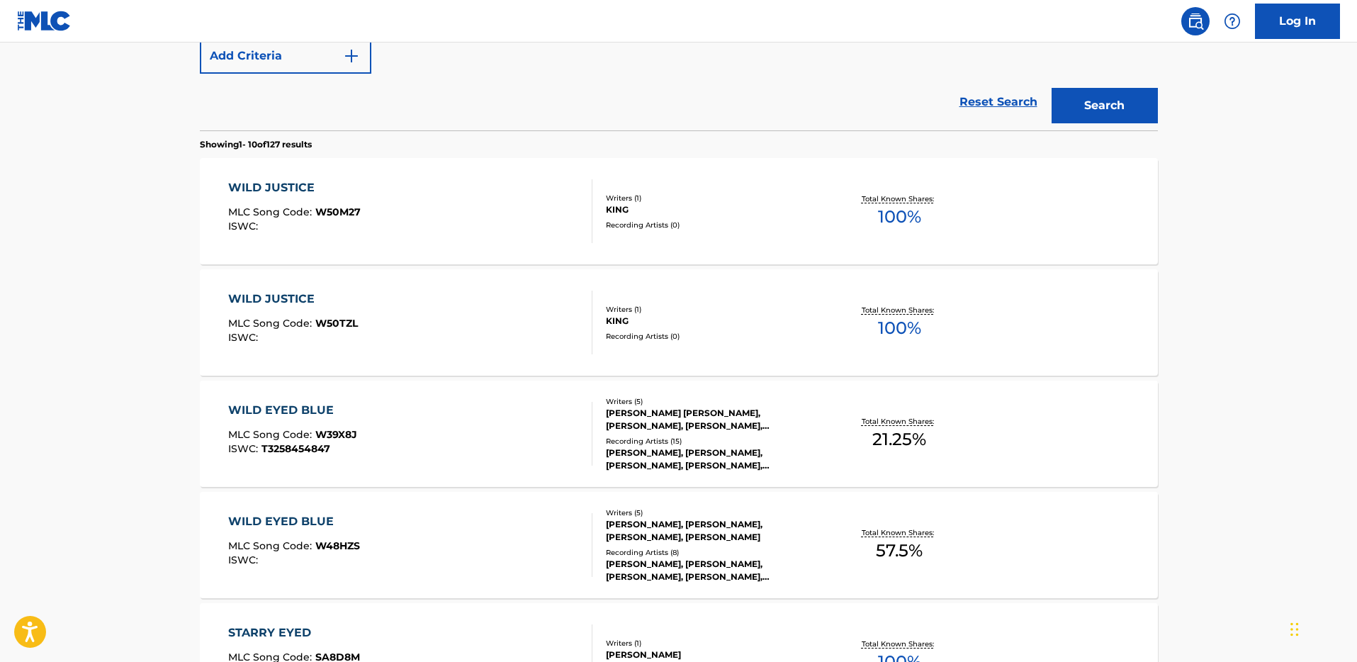
scroll to position [436, 0]
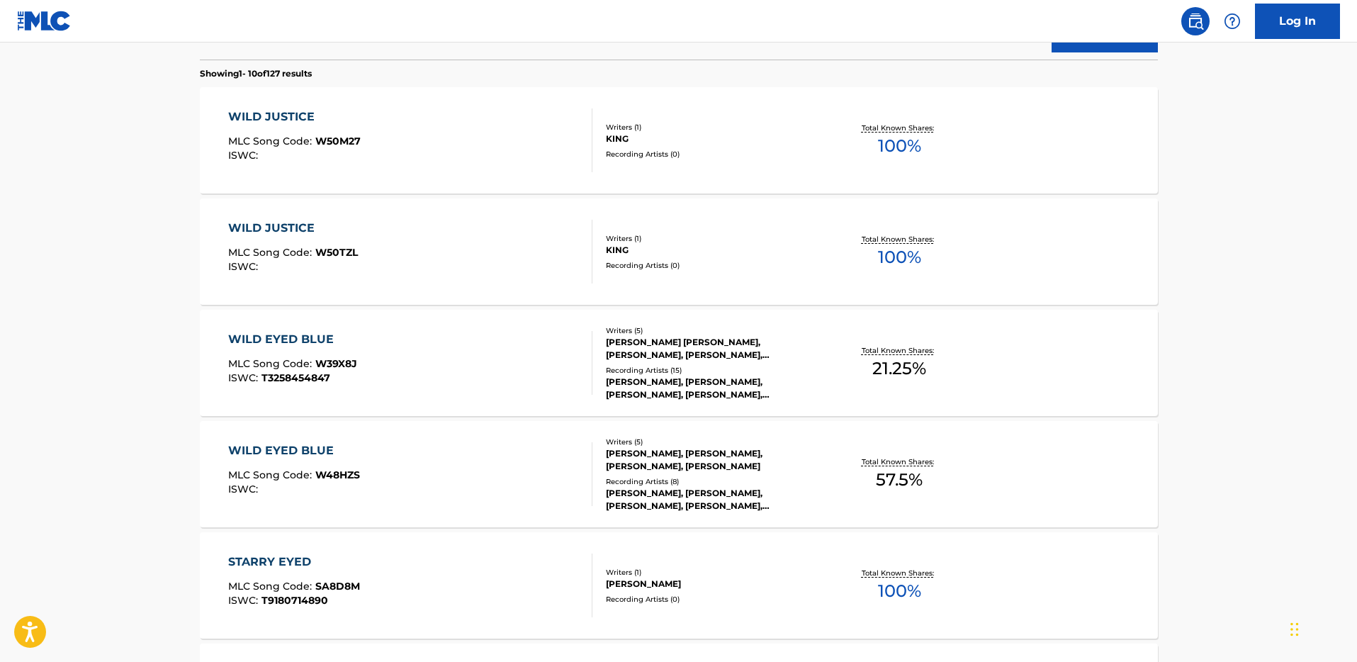
click at [311, 446] on div "WILD EYED BLUE" at bounding box center [294, 450] width 132 height 17
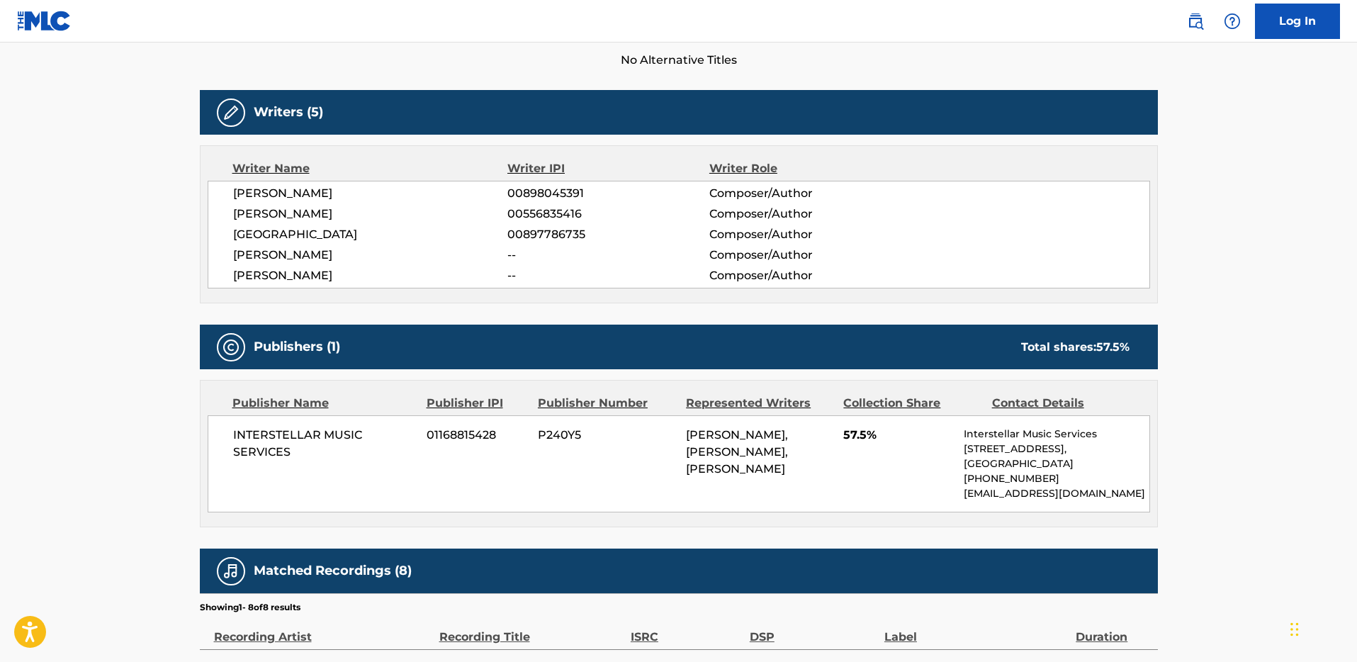
scroll to position [272, 0]
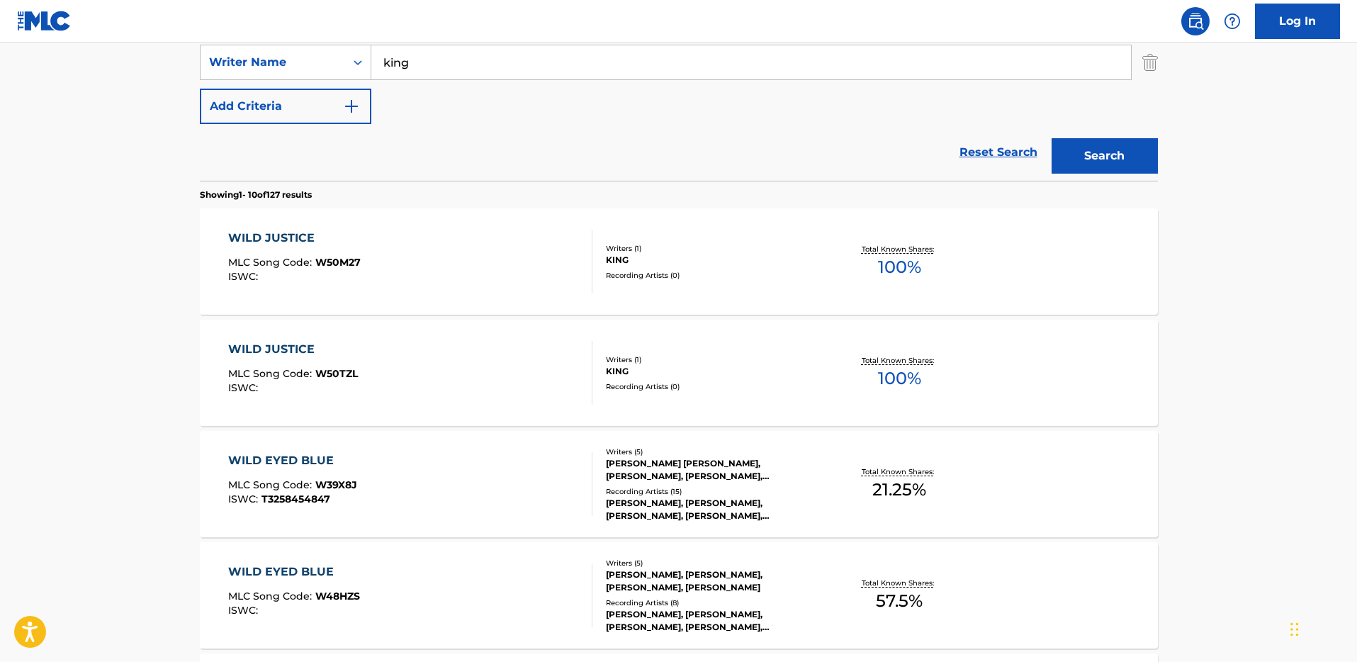
scroll to position [32, 0]
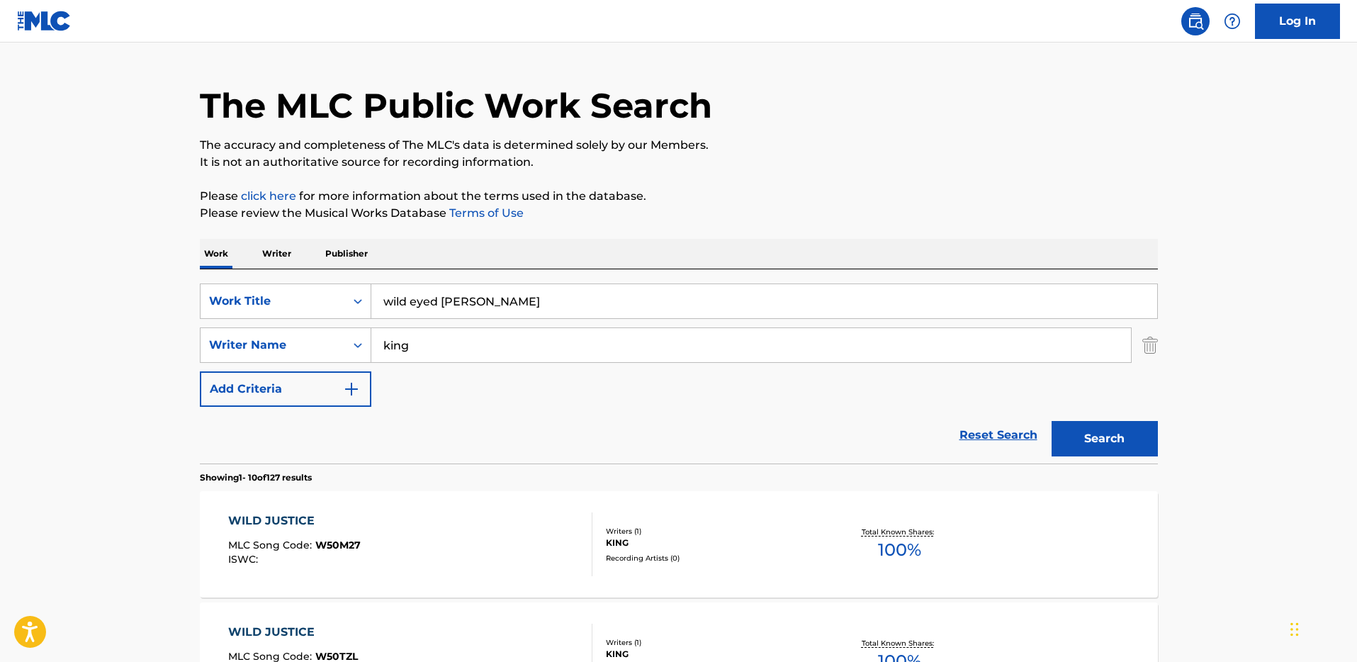
drag, startPoint x: 493, startPoint y: 308, endPoint x: 369, endPoint y: 276, distance: 128.2
click at [369, 281] on div "SearchWithCriteria3dde826a-e4b6-44e4-8652-9da851ed9797 Work Title wild eyed [PE…" at bounding box center [679, 366] width 958 height 194
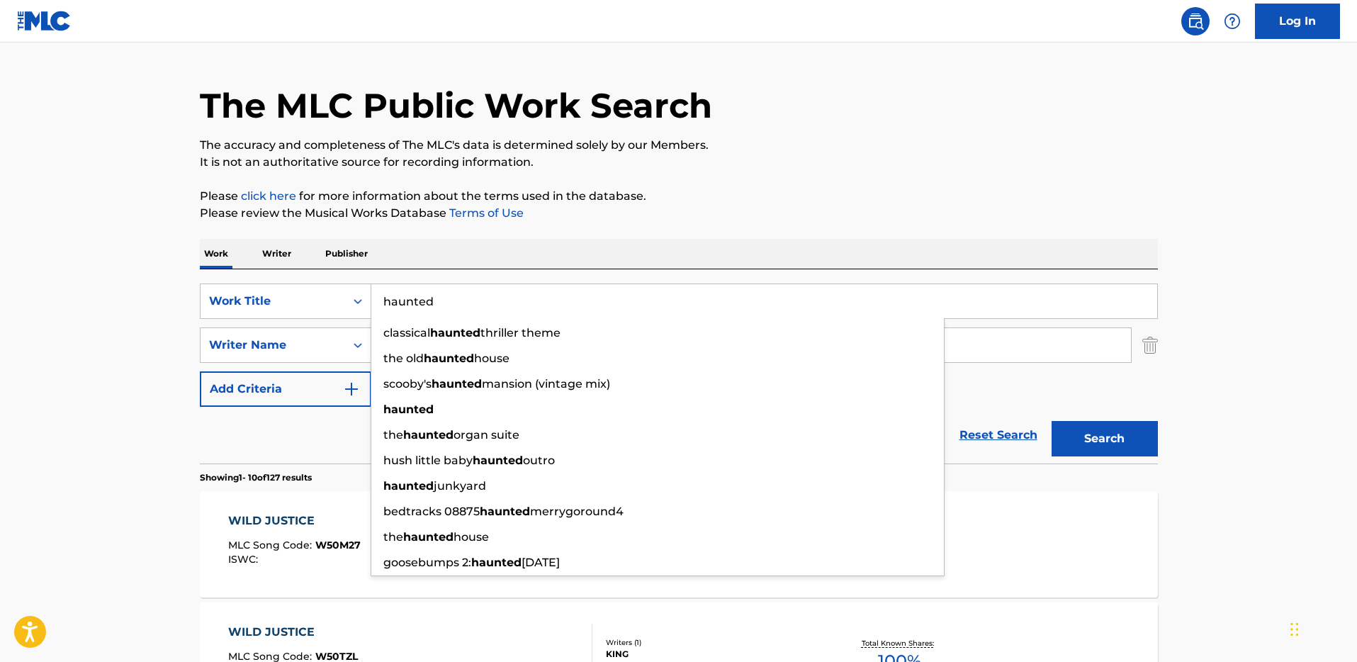
type input "haunted"
click at [1052, 421] on button "Search" at bounding box center [1105, 438] width 106 height 35
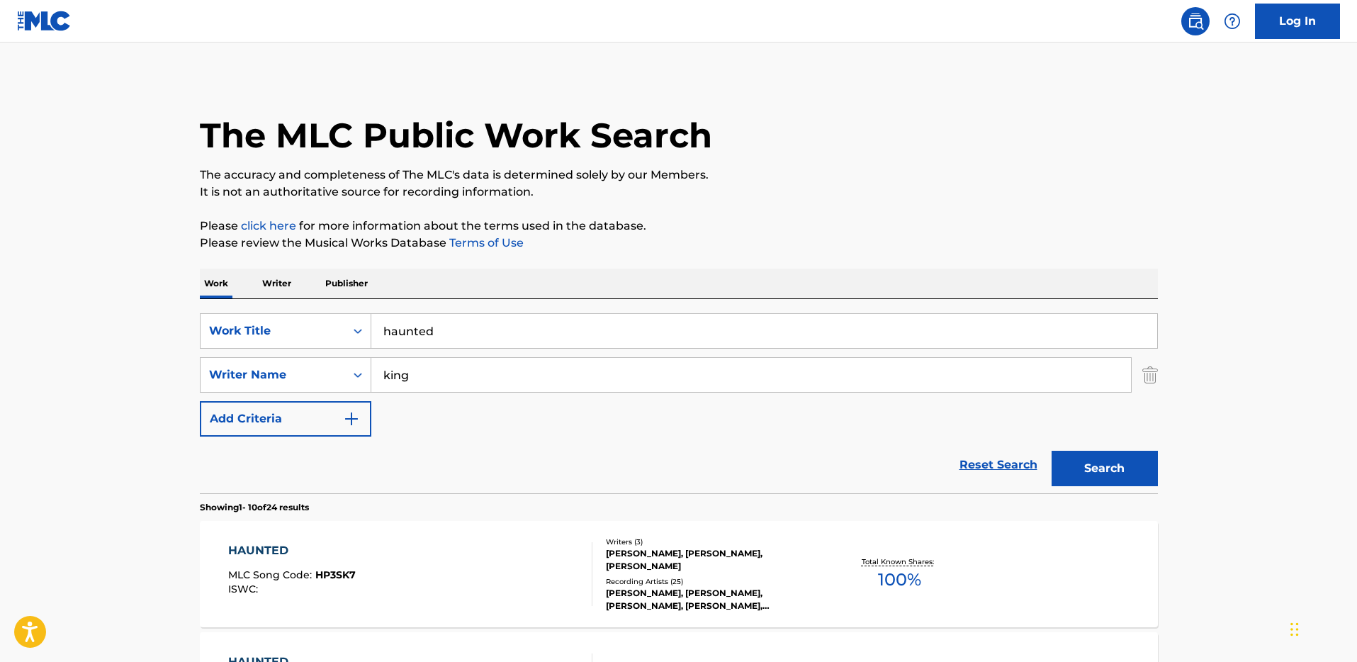
scroll to position [3, 0]
click at [255, 558] on div "HAUNTED MLC Song Code : HP3SK7 ISWC :" at bounding box center [292, 573] width 128 height 64
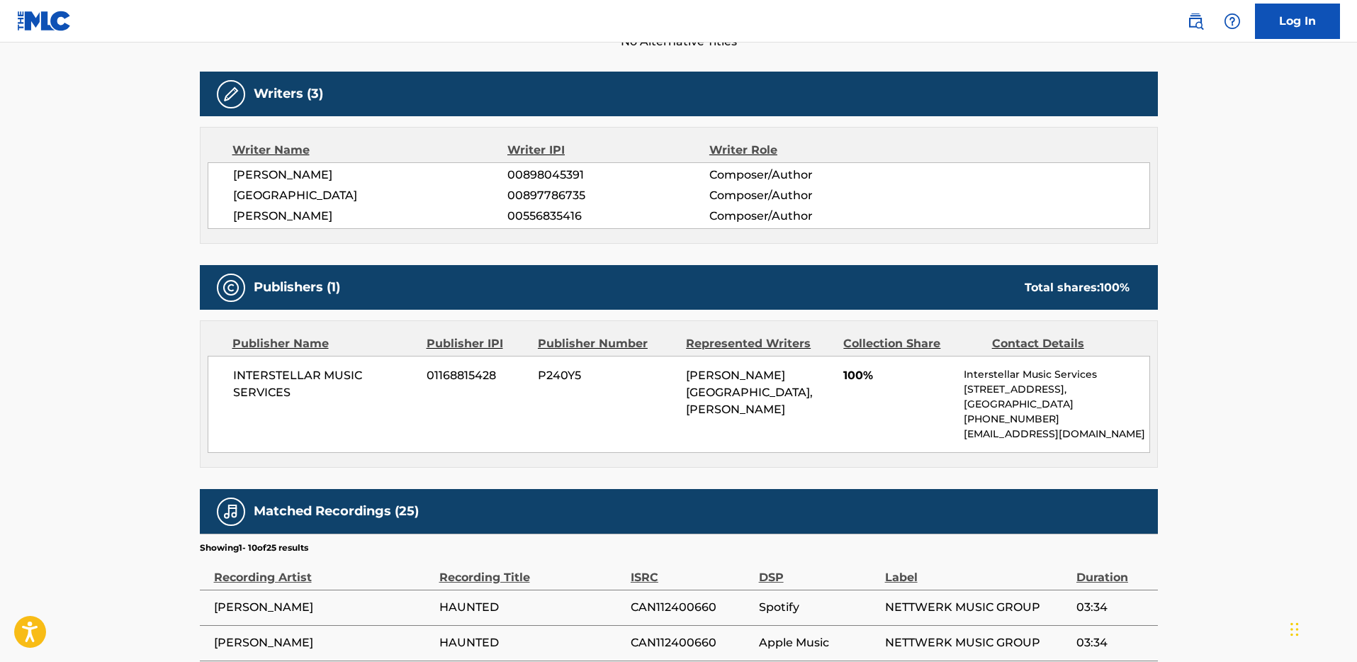
scroll to position [573, 0]
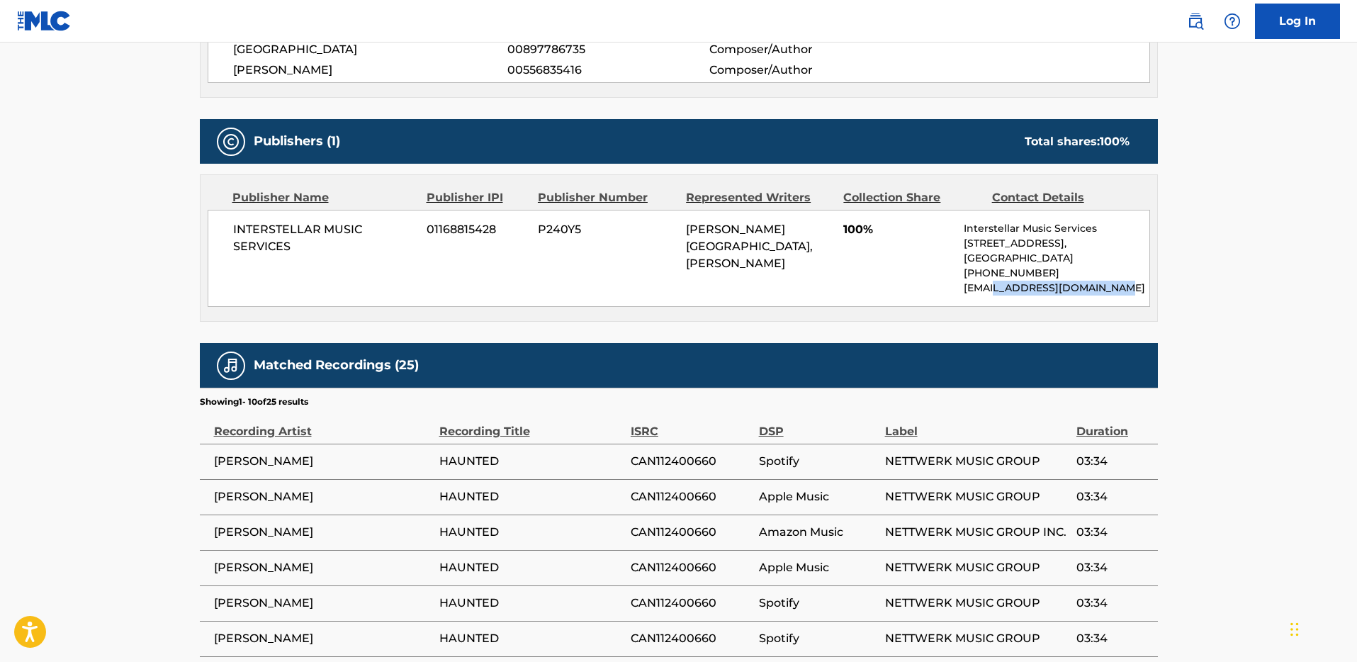
drag, startPoint x: 1117, startPoint y: 288, endPoint x: 993, endPoint y: 288, distance: 124.0
click at [993, 288] on p "[EMAIL_ADDRESS][DOMAIN_NAME]" at bounding box center [1056, 288] width 185 height 15
copy p "[DOMAIN_NAME]"
click at [602, 295] on div "INTERSTELLAR MUSIC SERVICES 01168815428 P240Y5 [PERSON_NAME][GEOGRAPHIC_DATA], …" at bounding box center [679, 258] width 942 height 97
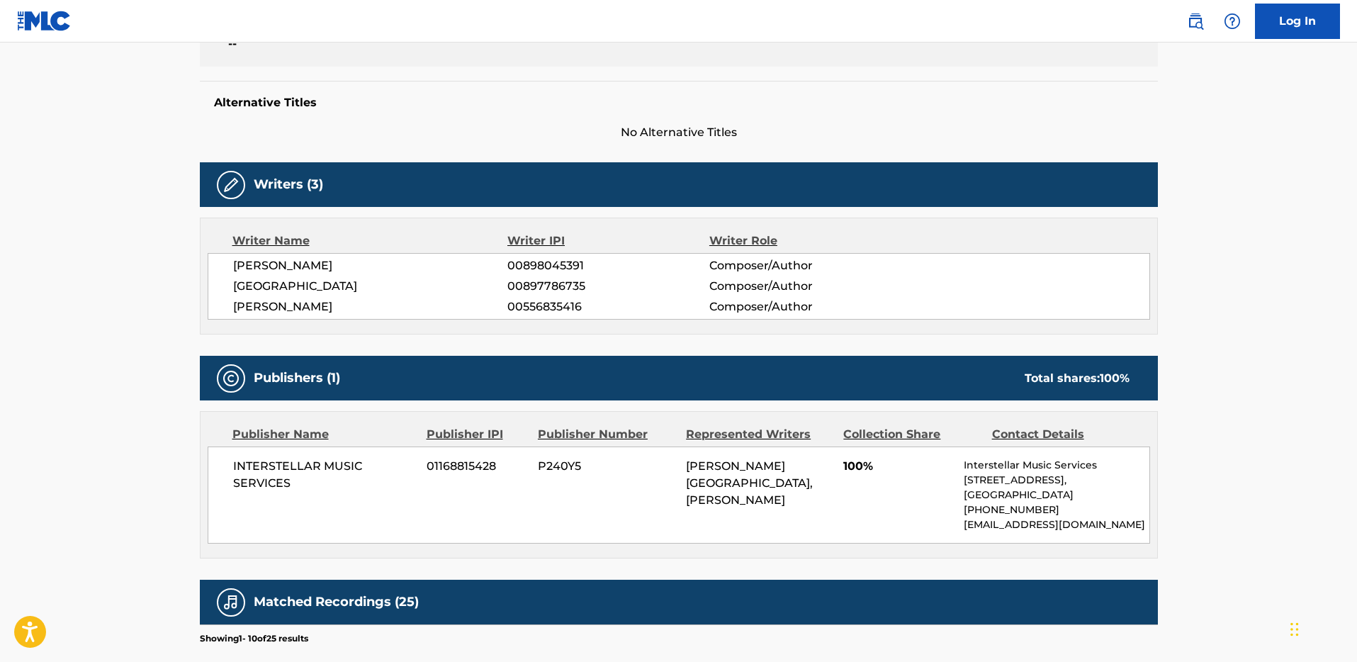
scroll to position [152, 0]
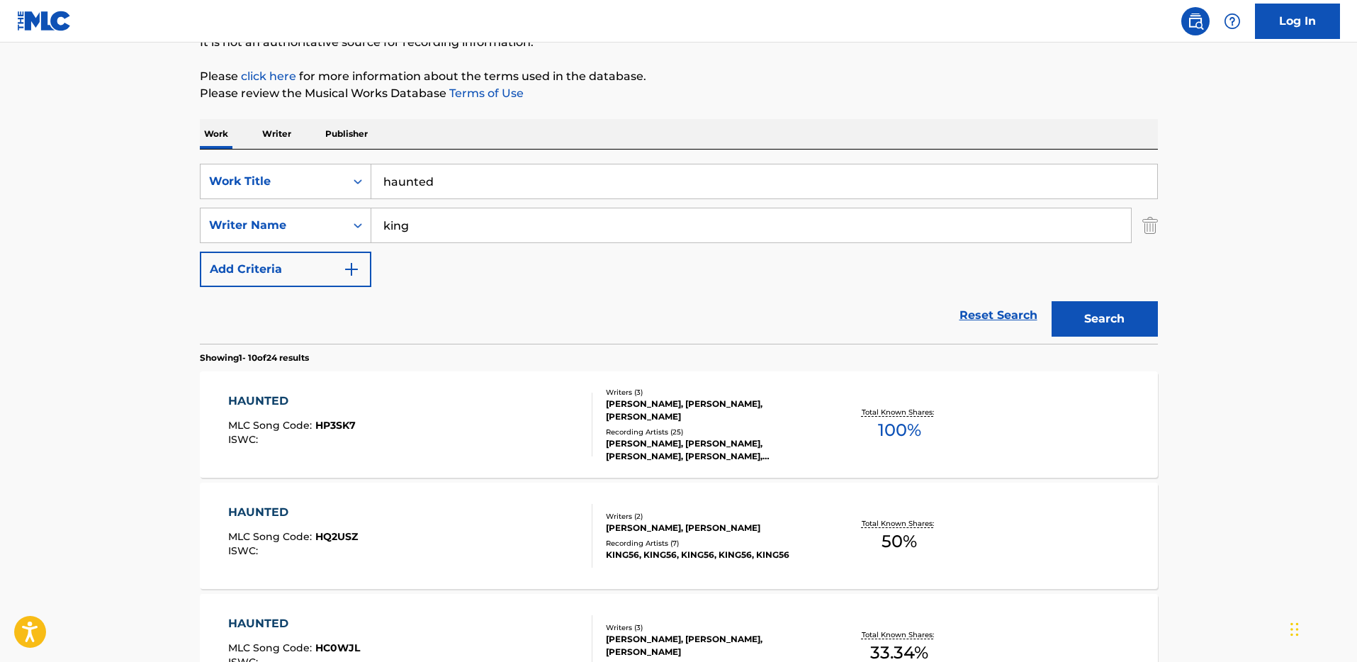
scroll to position [3, 0]
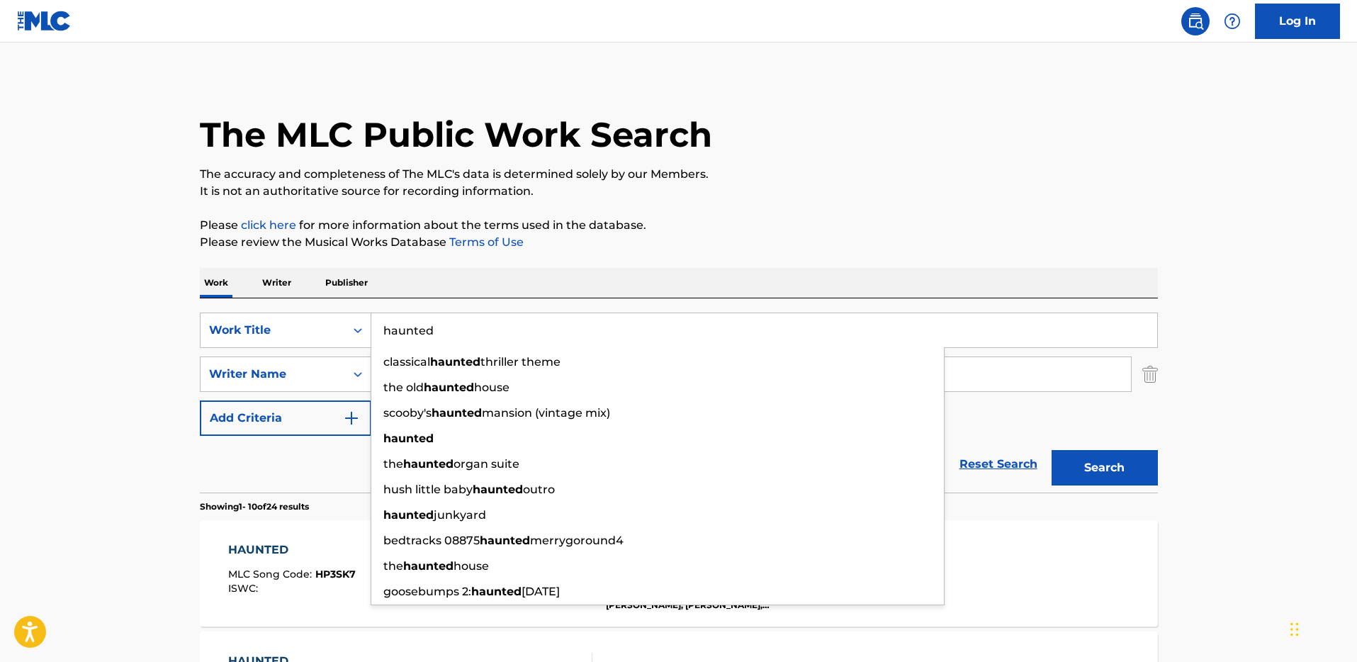
drag, startPoint x: 450, startPoint y: 327, endPoint x: 393, endPoint y: 310, distance: 59.9
click at [393, 319] on input "haunted" at bounding box center [764, 330] width 786 height 34
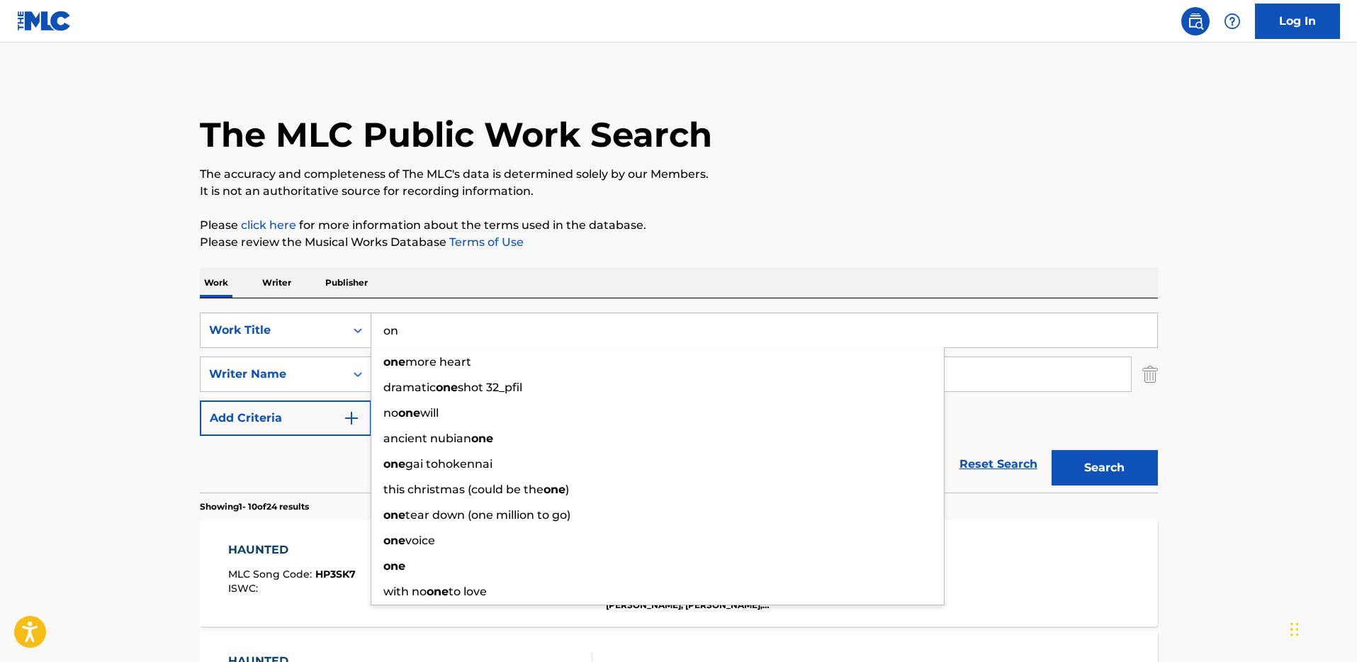
type input "o"
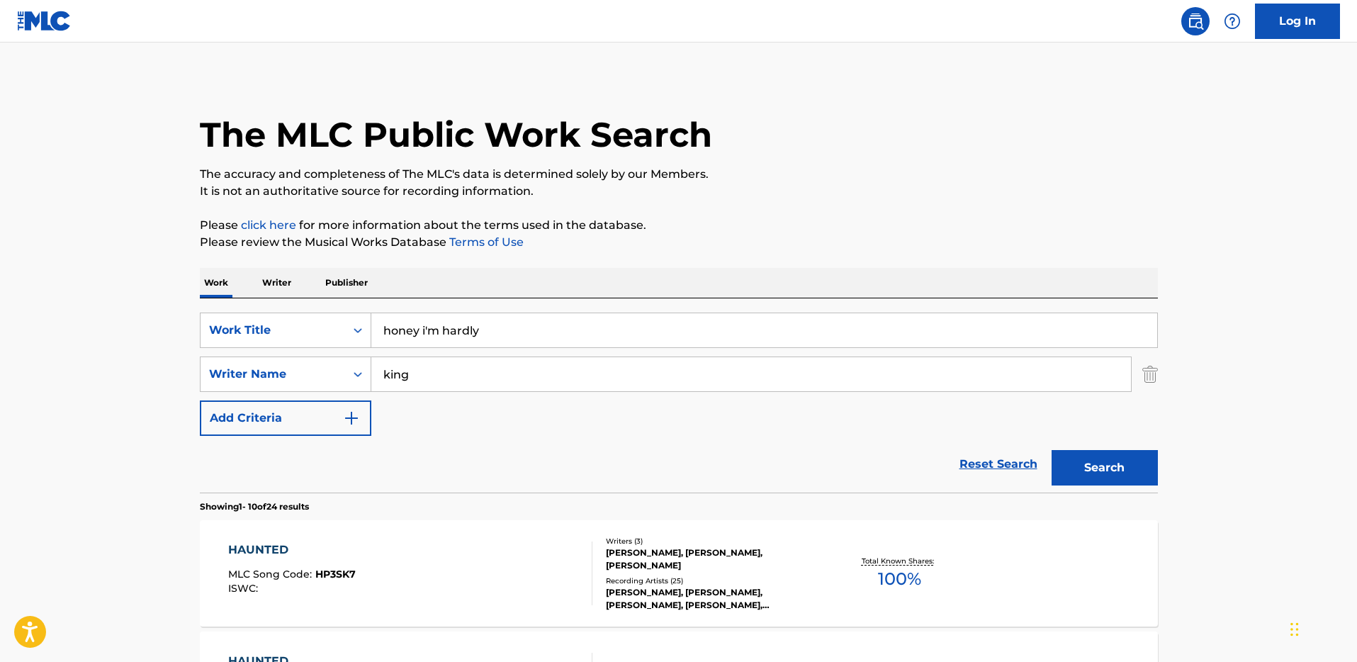
type input "honey i'm hardly"
click at [1052, 450] on button "Search" at bounding box center [1105, 467] width 106 height 35
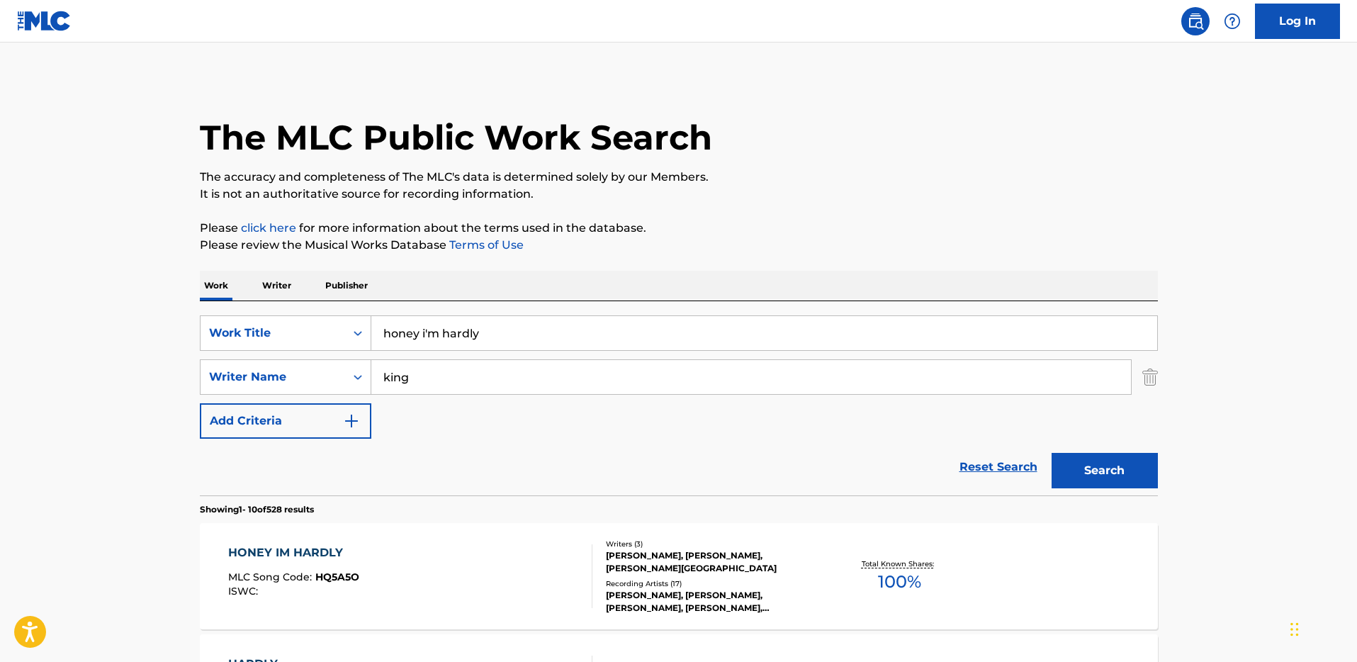
scroll to position [130, 0]
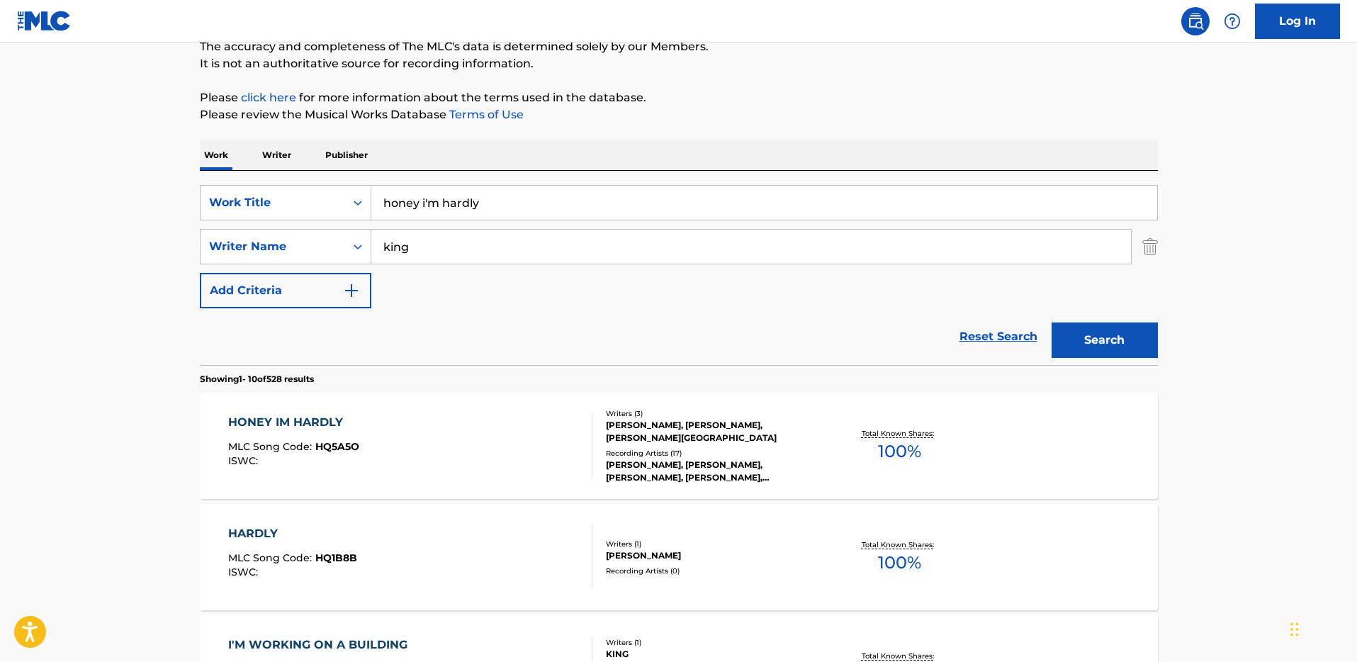
click at [291, 422] on div "HONEY IM HARDLY" at bounding box center [293, 422] width 131 height 17
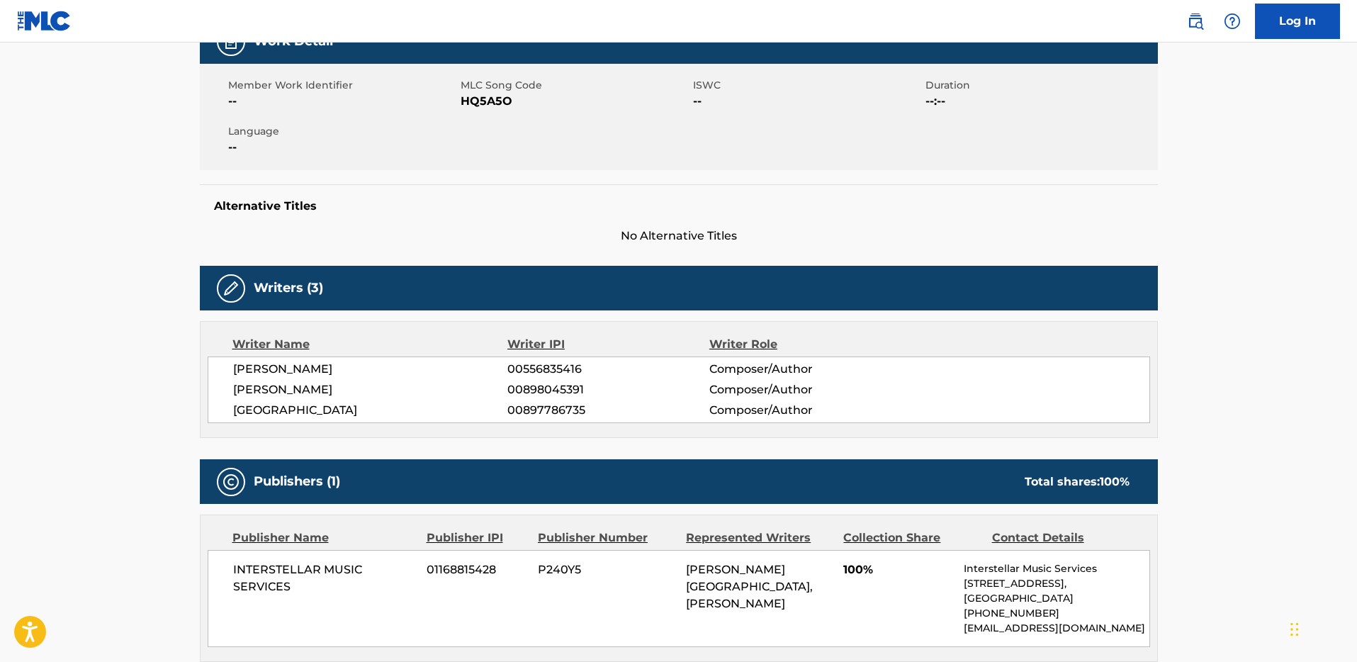
scroll to position [489, 0]
